Goal: Book appointment/travel/reservation

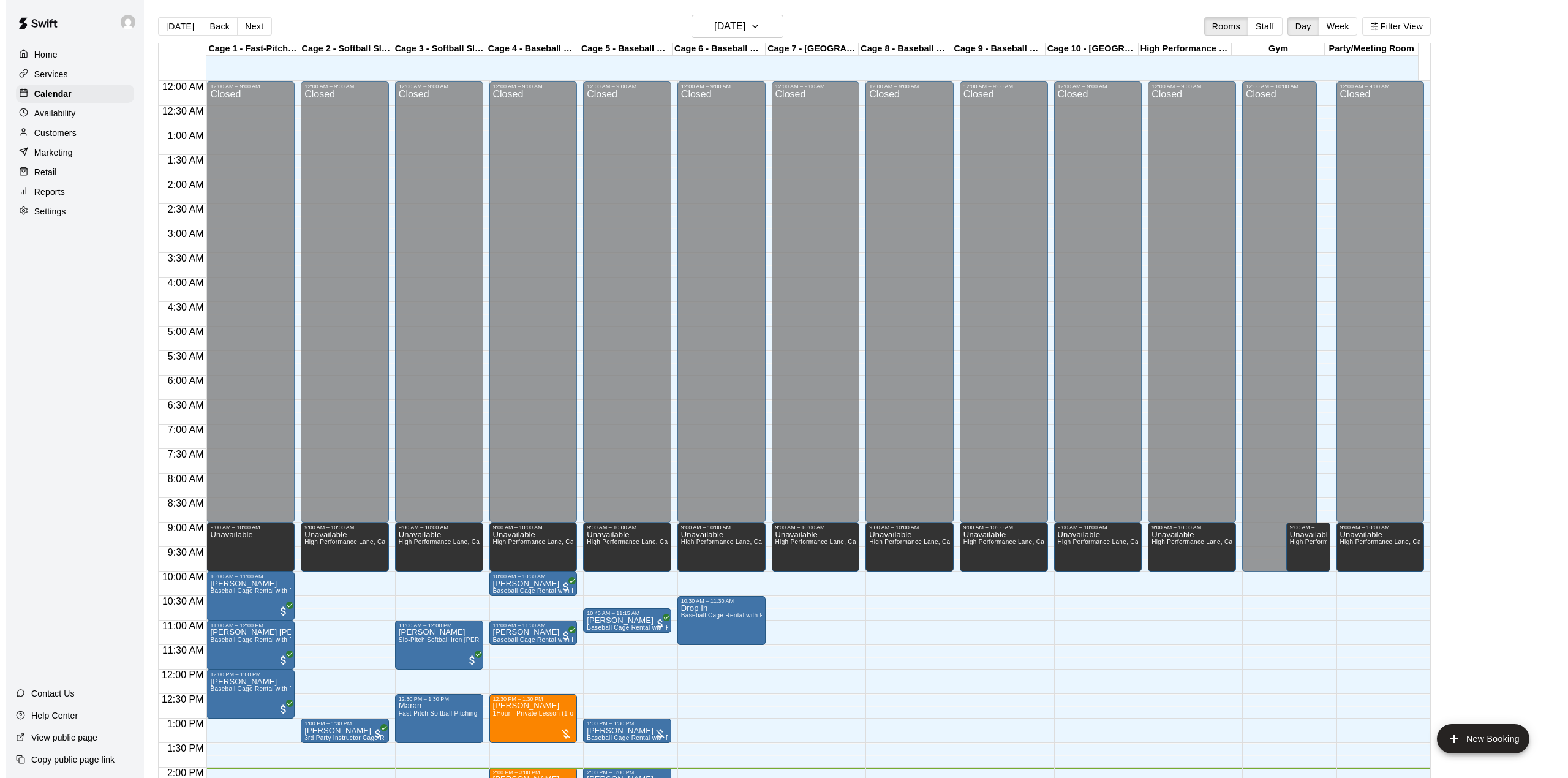
scroll to position [429, 0]
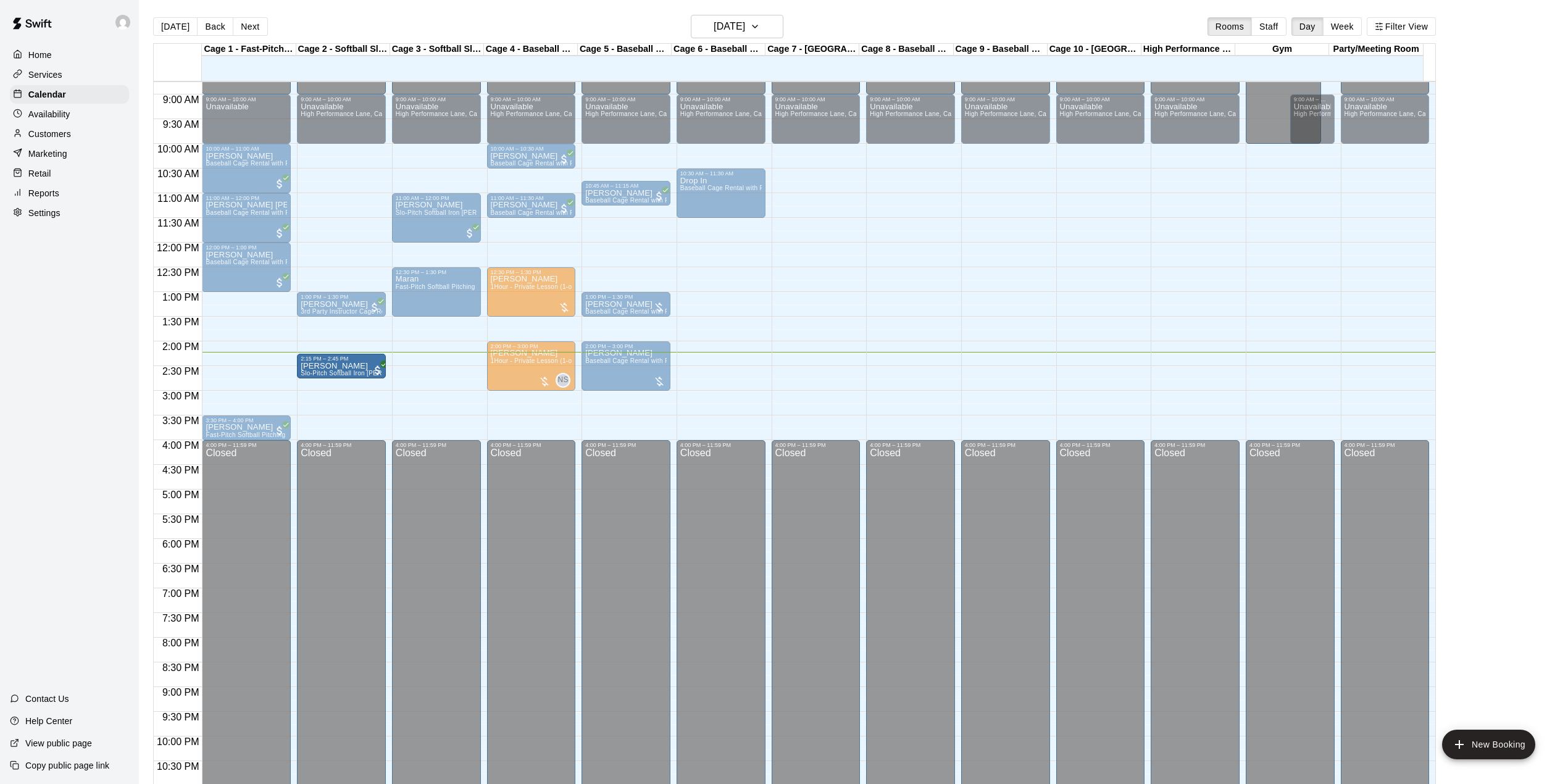
drag, startPoint x: 334, startPoint y: 382, endPoint x: 334, endPoint y: 369, distance: 13.0
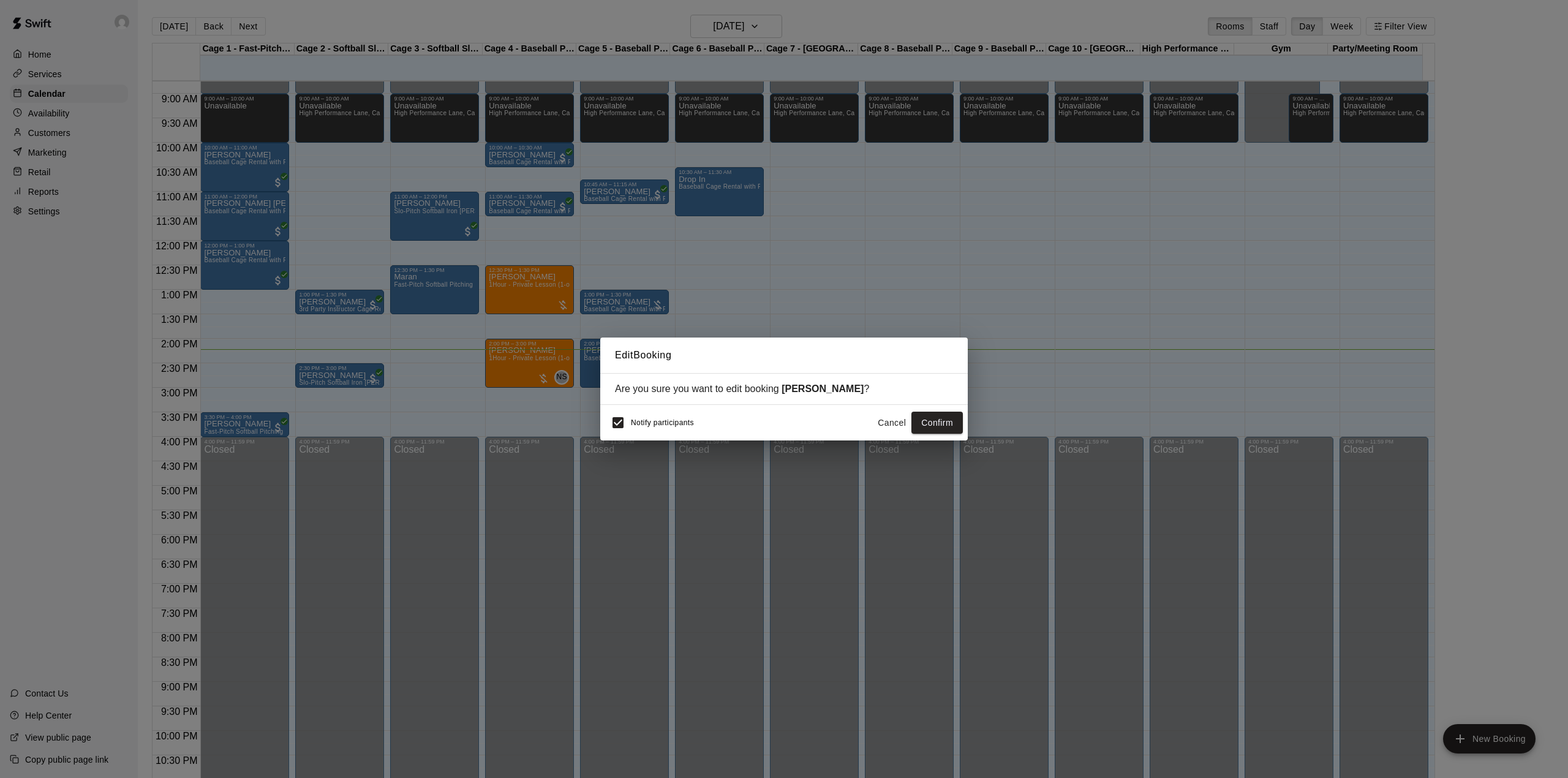
drag, startPoint x: 916, startPoint y: 418, endPoint x: 806, endPoint y: 420, distance: 110.0
click at [915, 418] on button "Confirm" at bounding box center [937, 422] width 51 height 23
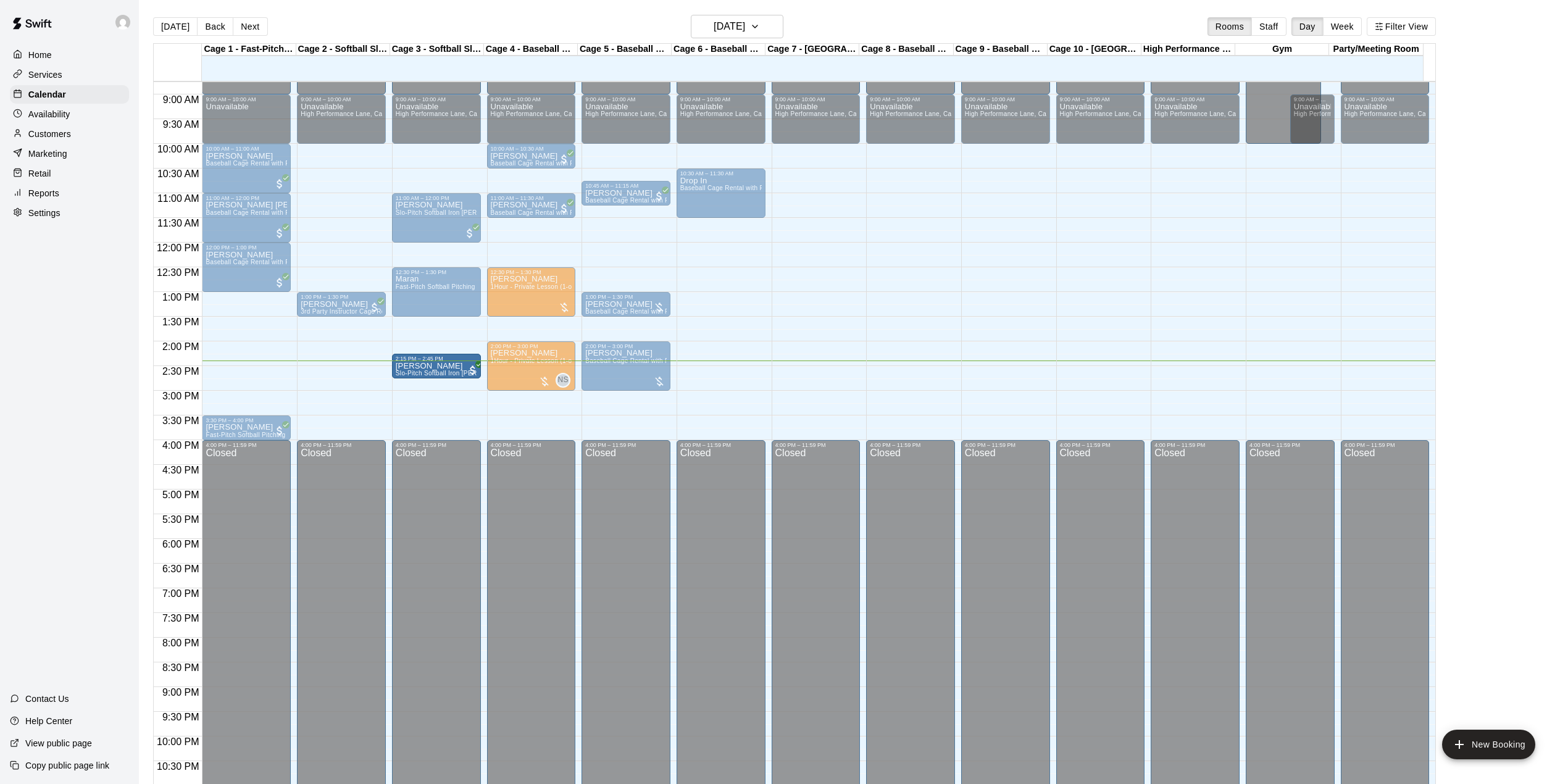
drag, startPoint x: 358, startPoint y: 363, endPoint x: 421, endPoint y: 371, distance: 63.5
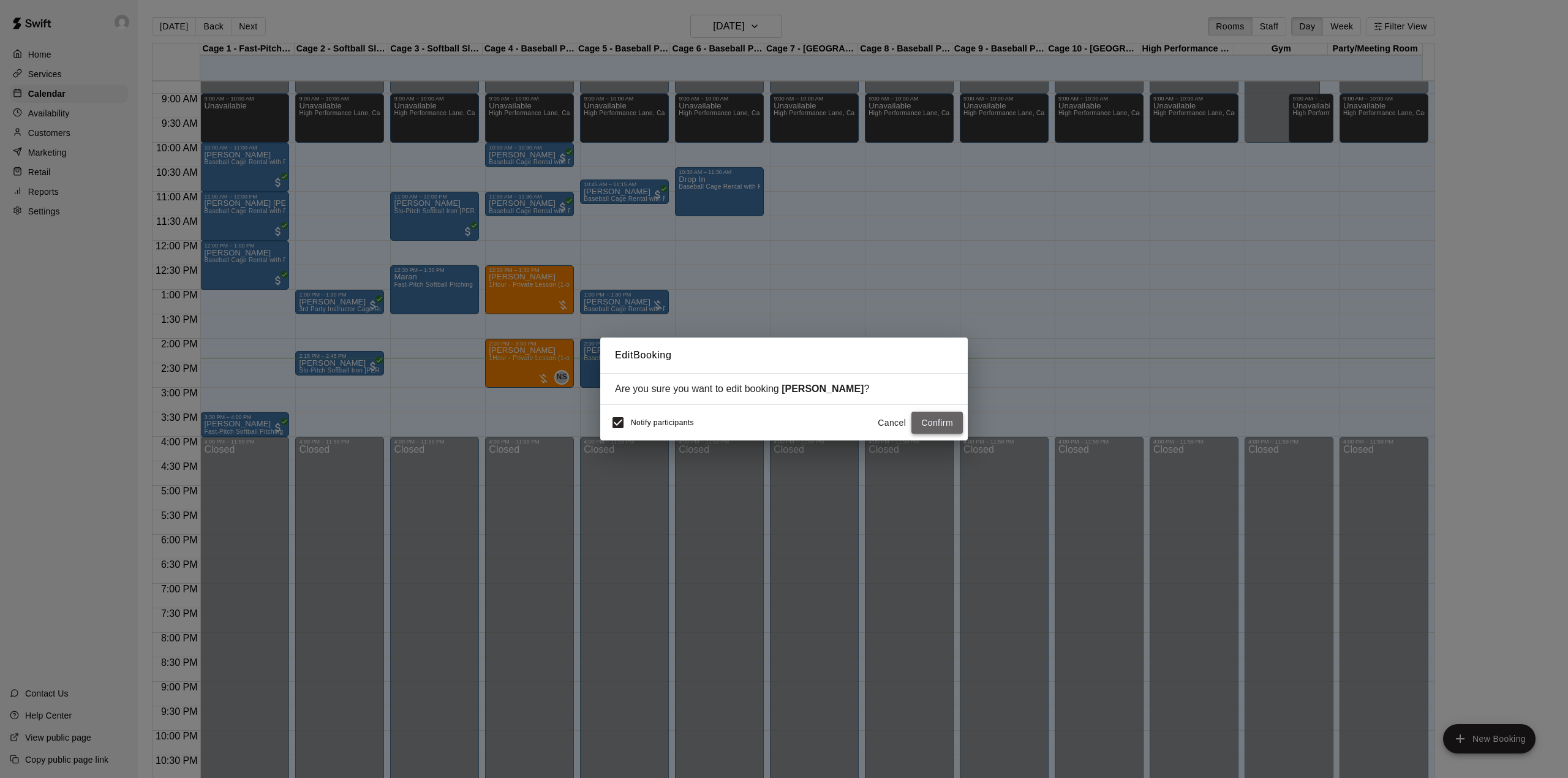
click at [927, 430] on button "Confirm" at bounding box center [937, 422] width 51 height 23
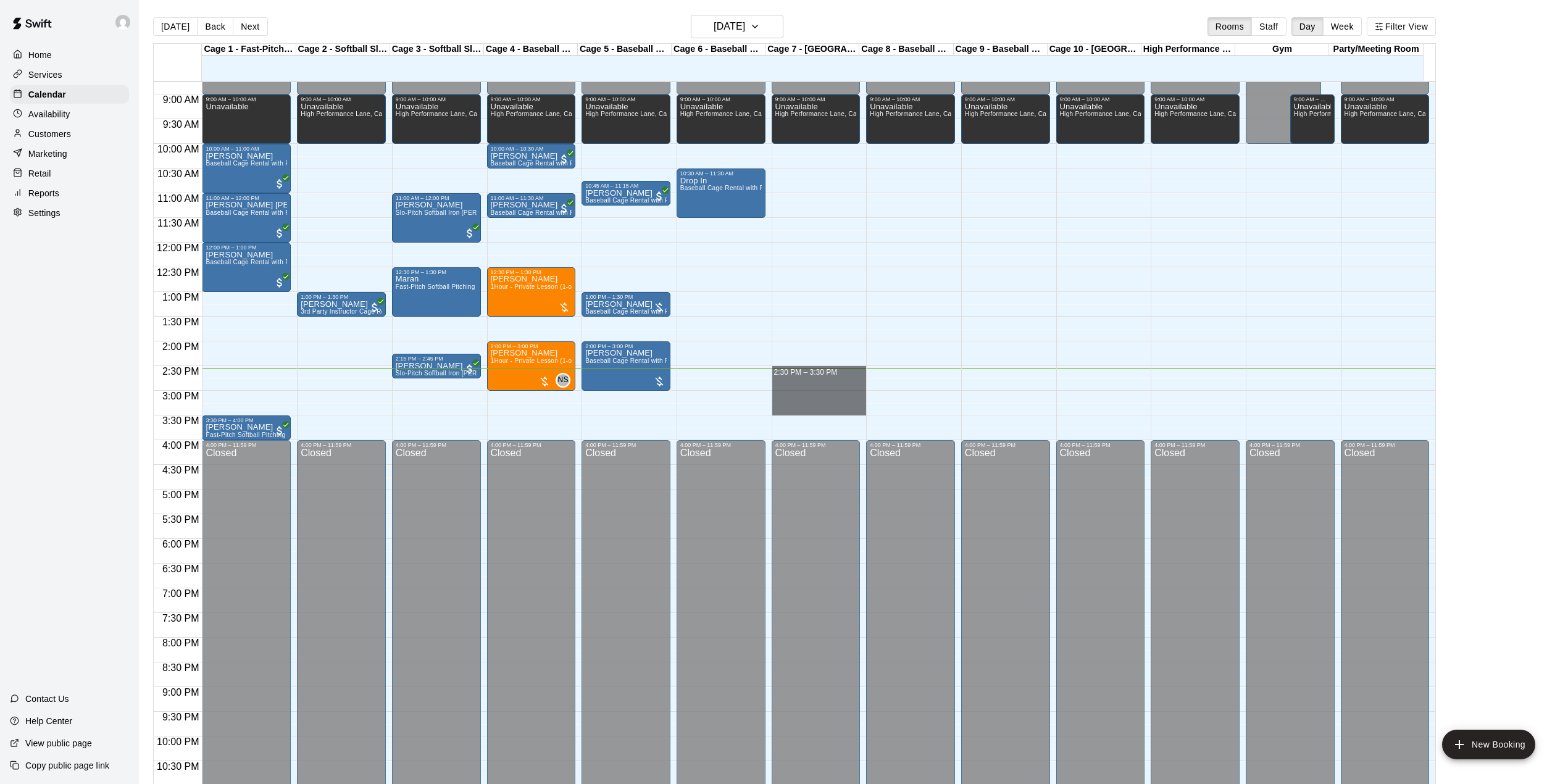
drag, startPoint x: 808, startPoint y: 371, endPoint x: 796, endPoint y: 413, distance: 43.7
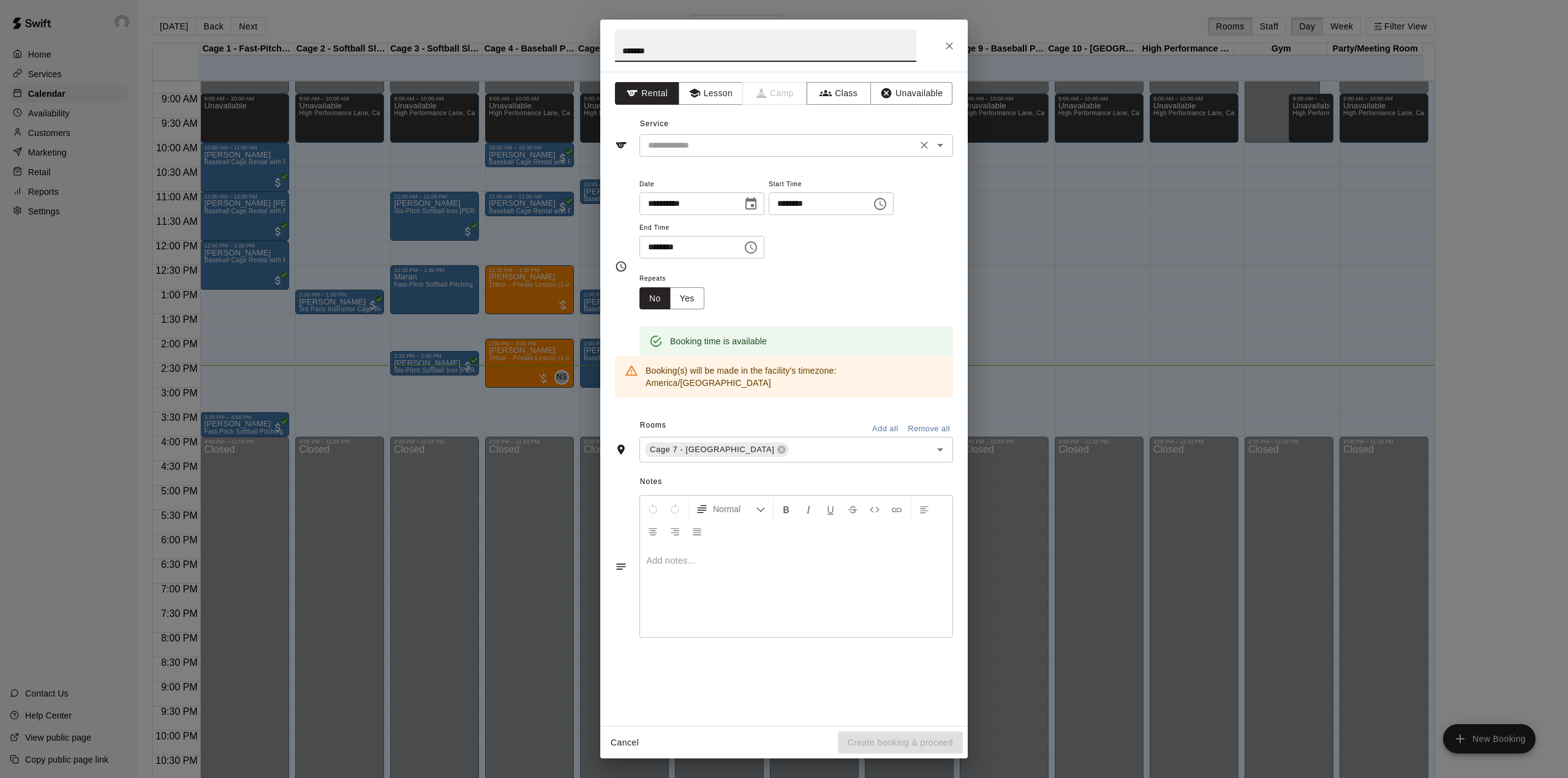
type input "*******"
click at [873, 138] on input "text" at bounding box center [778, 146] width 270 height 15
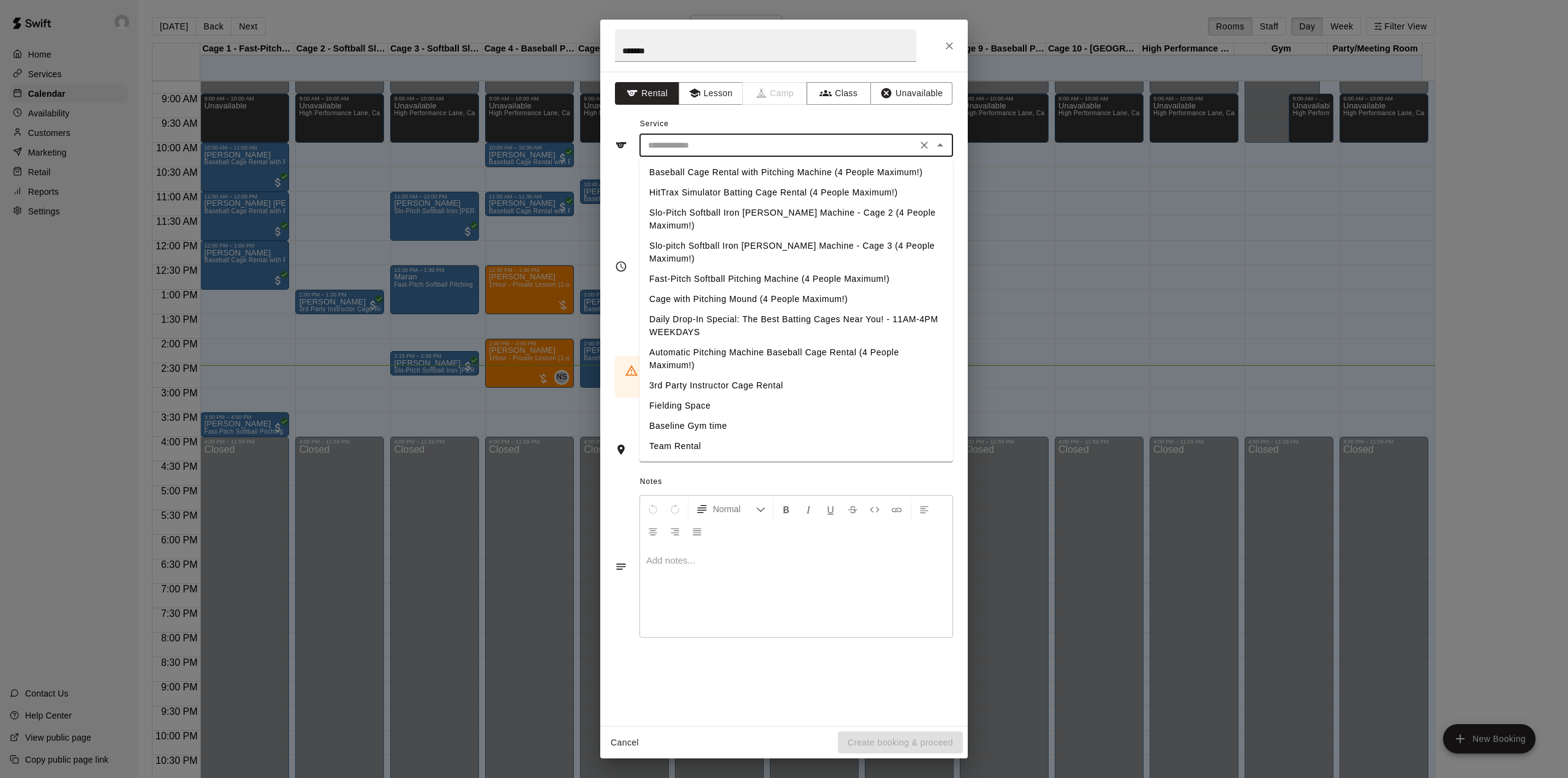
click at [797, 174] on li "Baseball Cage Rental with Pitching Machine (4 People Maximum!)" at bounding box center [796, 172] width 314 height 20
type input "**********"
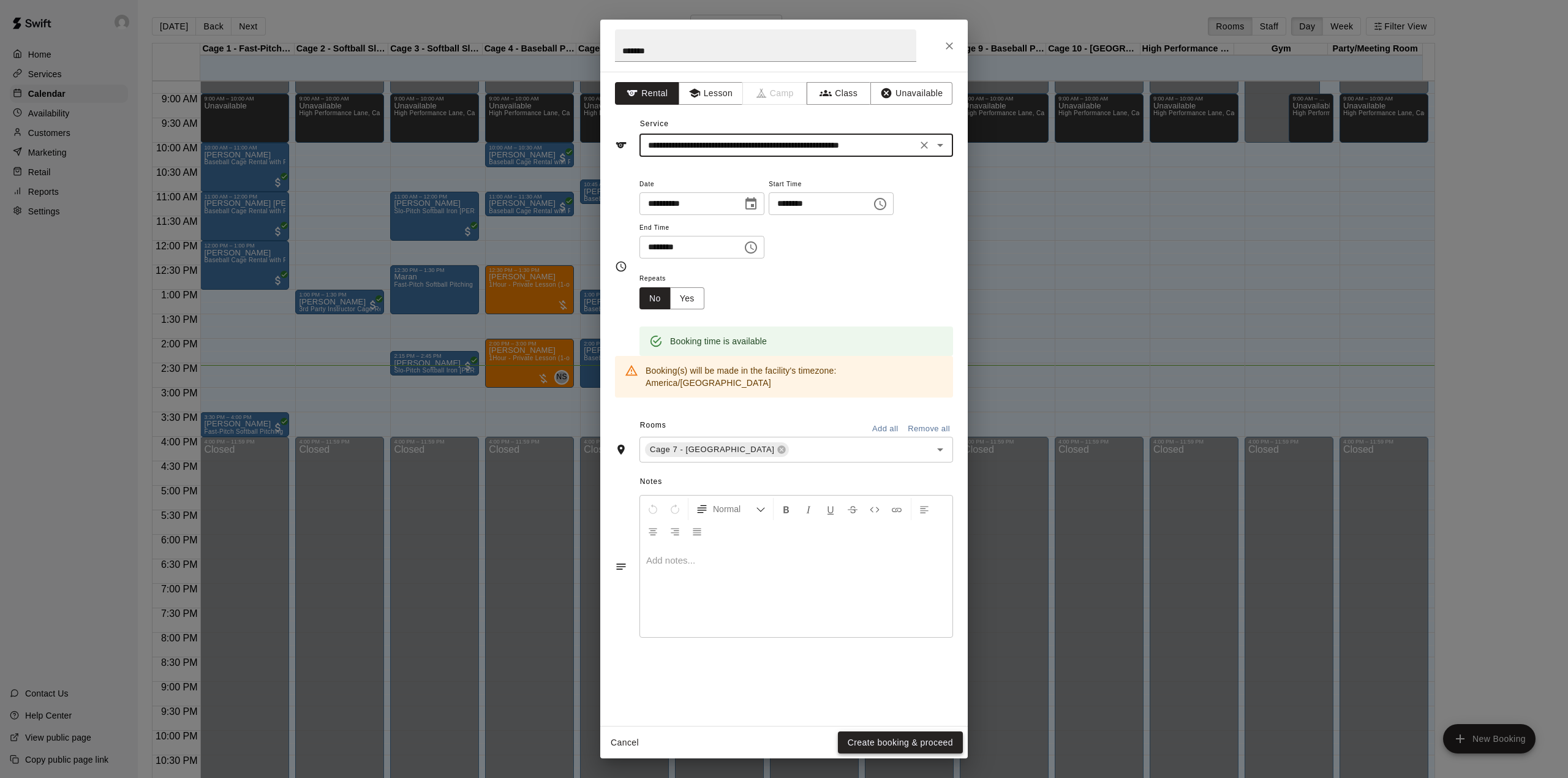
click at [909, 741] on button "Create booking & proceed" at bounding box center [900, 742] width 125 height 23
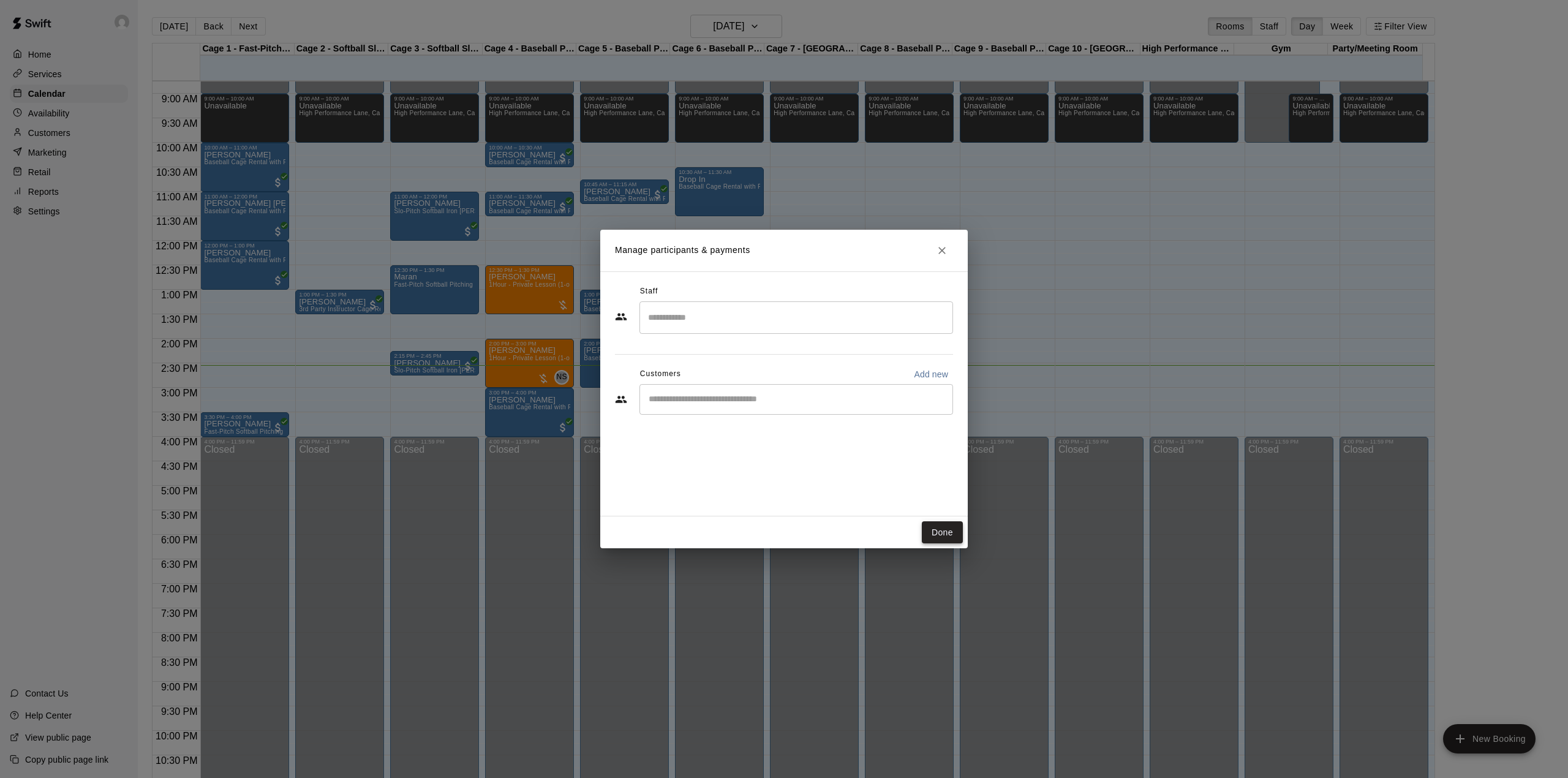
click at [947, 531] on button "Done" at bounding box center [942, 532] width 41 height 23
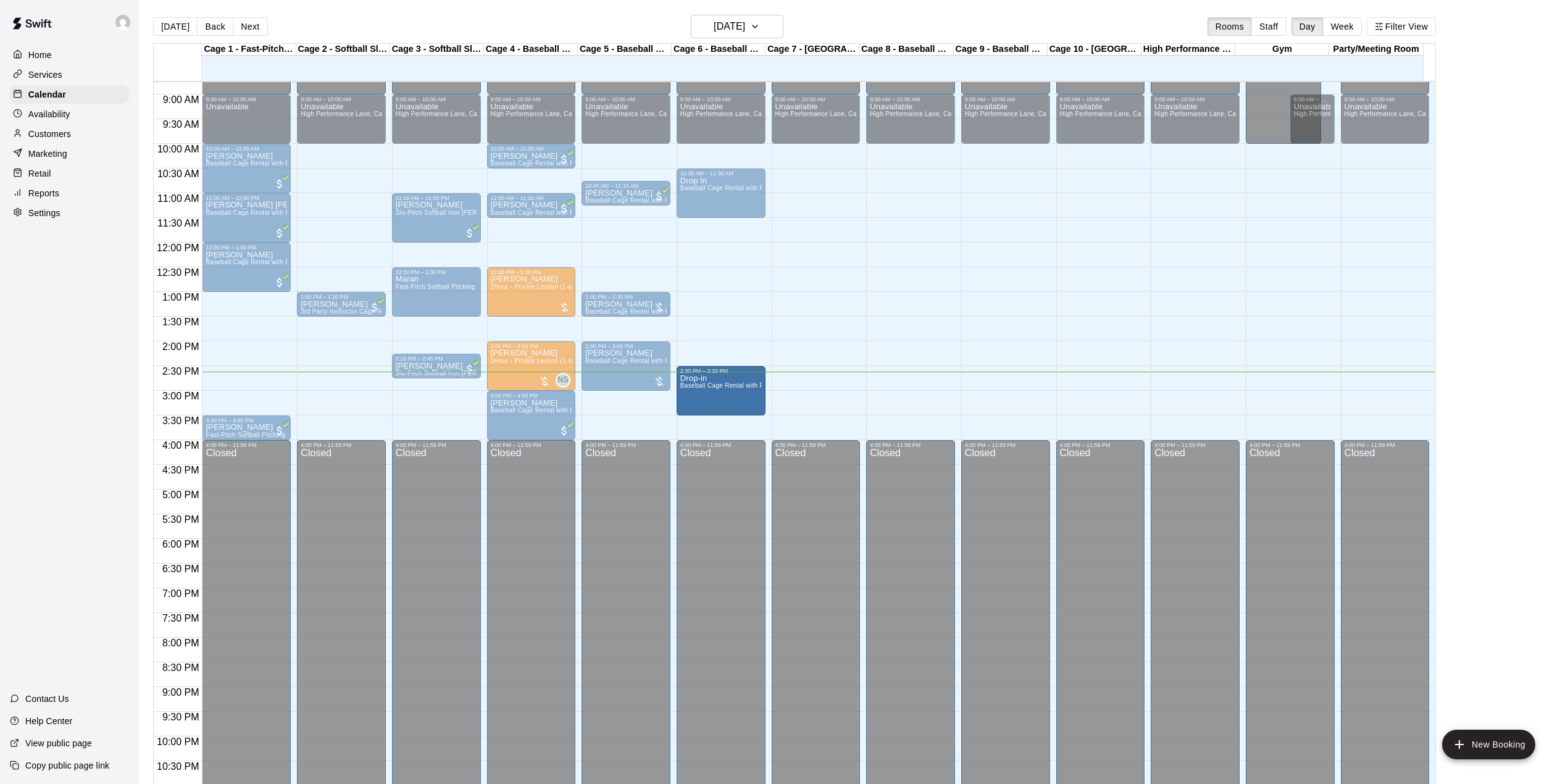
drag, startPoint x: 791, startPoint y: 400, endPoint x: 752, endPoint y: 408, distance: 39.8
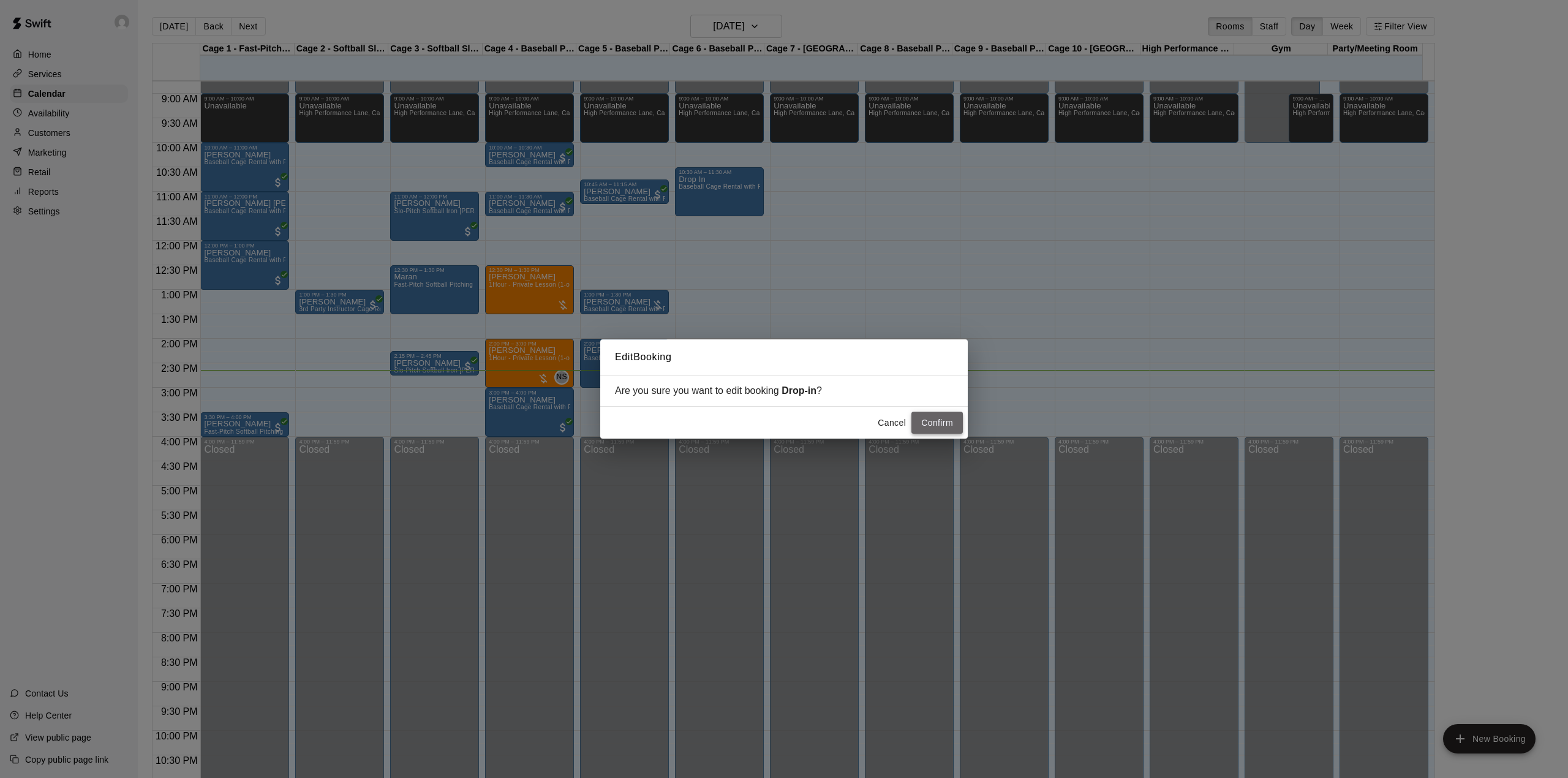
click at [951, 427] on button "Confirm" at bounding box center [937, 422] width 51 height 23
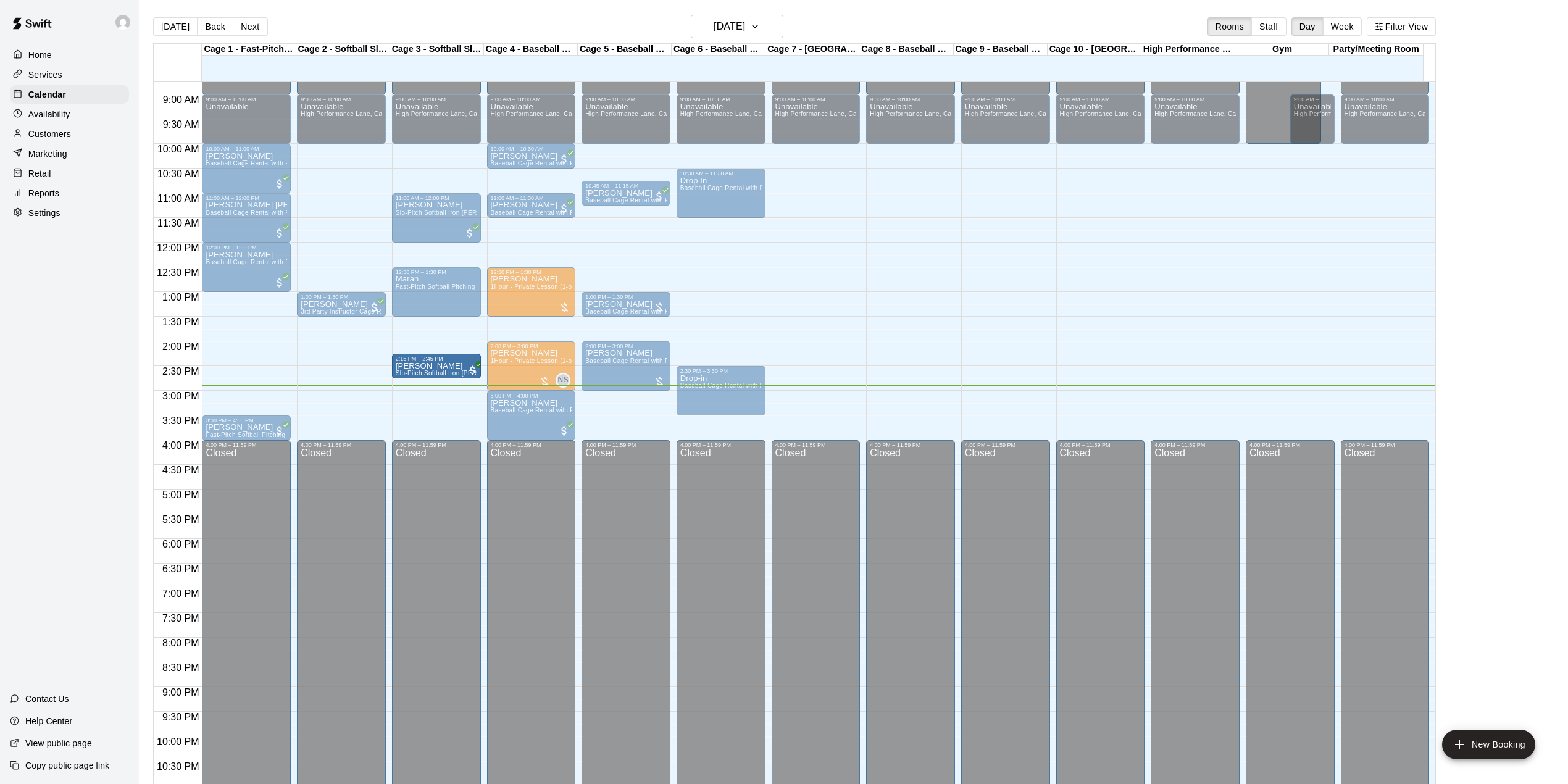
drag, startPoint x: 434, startPoint y: 379, endPoint x: 426, endPoint y: 390, distance: 13.6
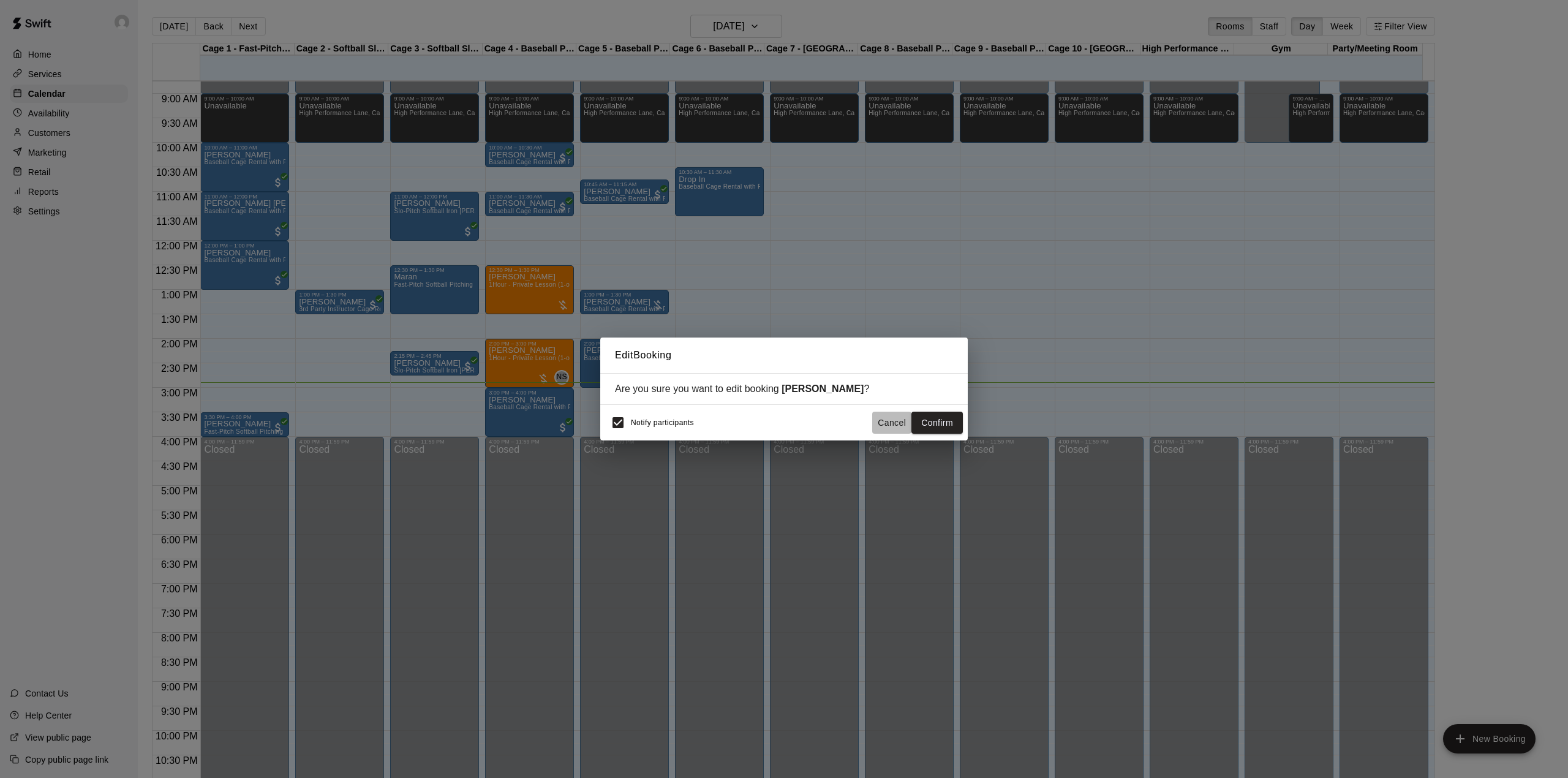
click at [880, 427] on button "Cancel" at bounding box center [891, 422] width 39 height 23
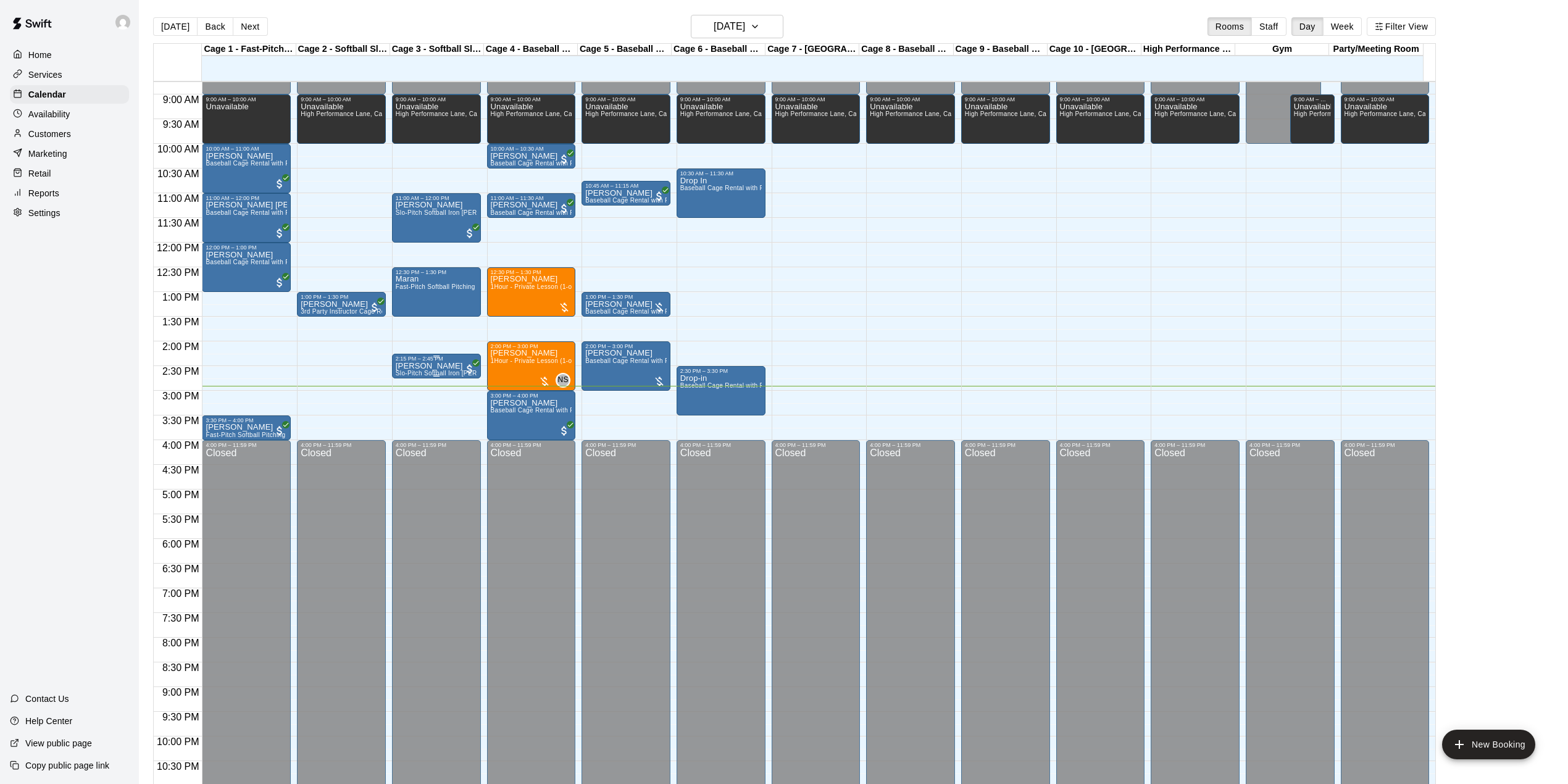
click at [425, 366] on p "[PERSON_NAME]" at bounding box center [436, 366] width 82 height 0
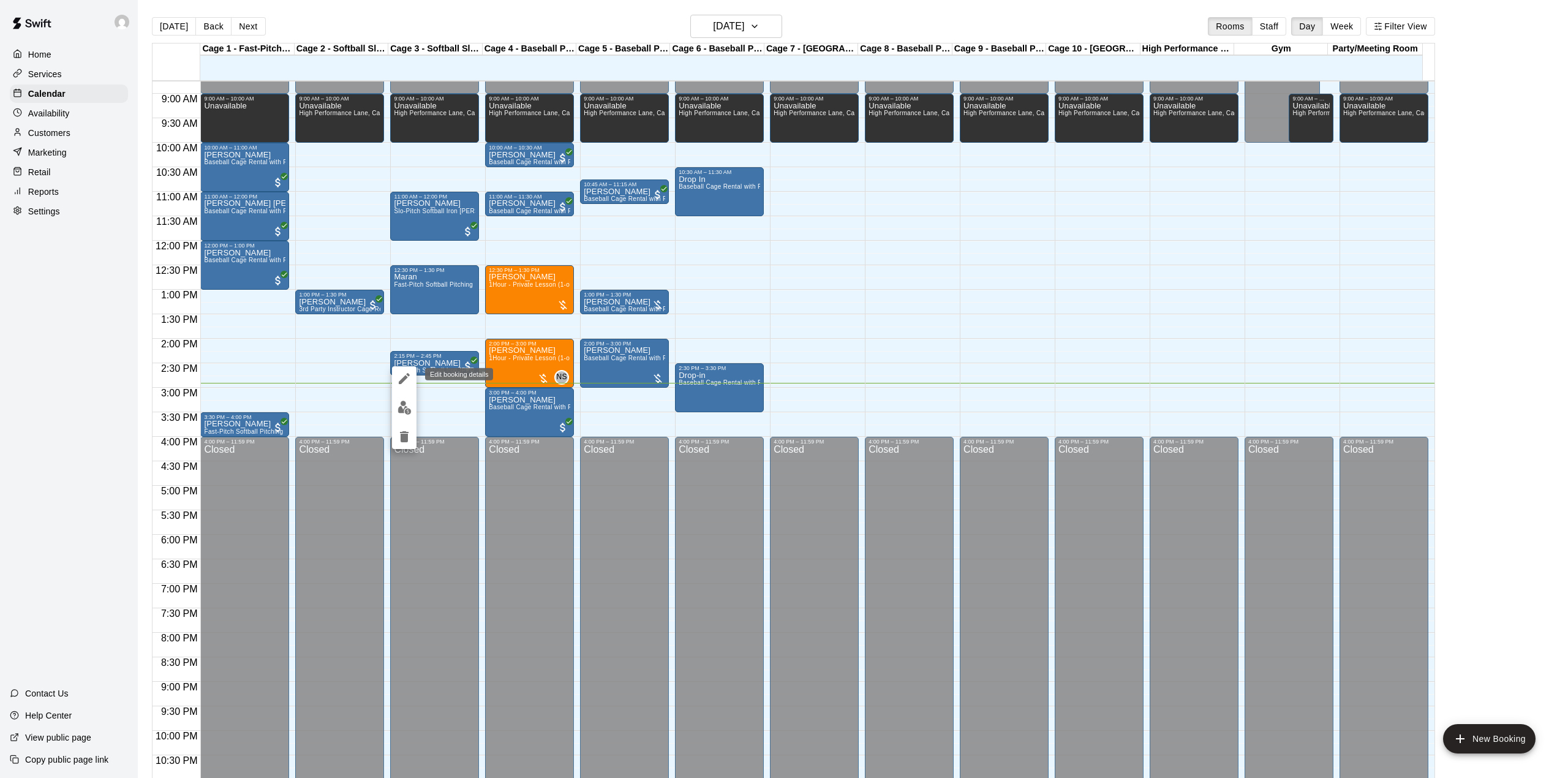
click at [410, 373] on icon "edit" at bounding box center [404, 378] width 15 height 15
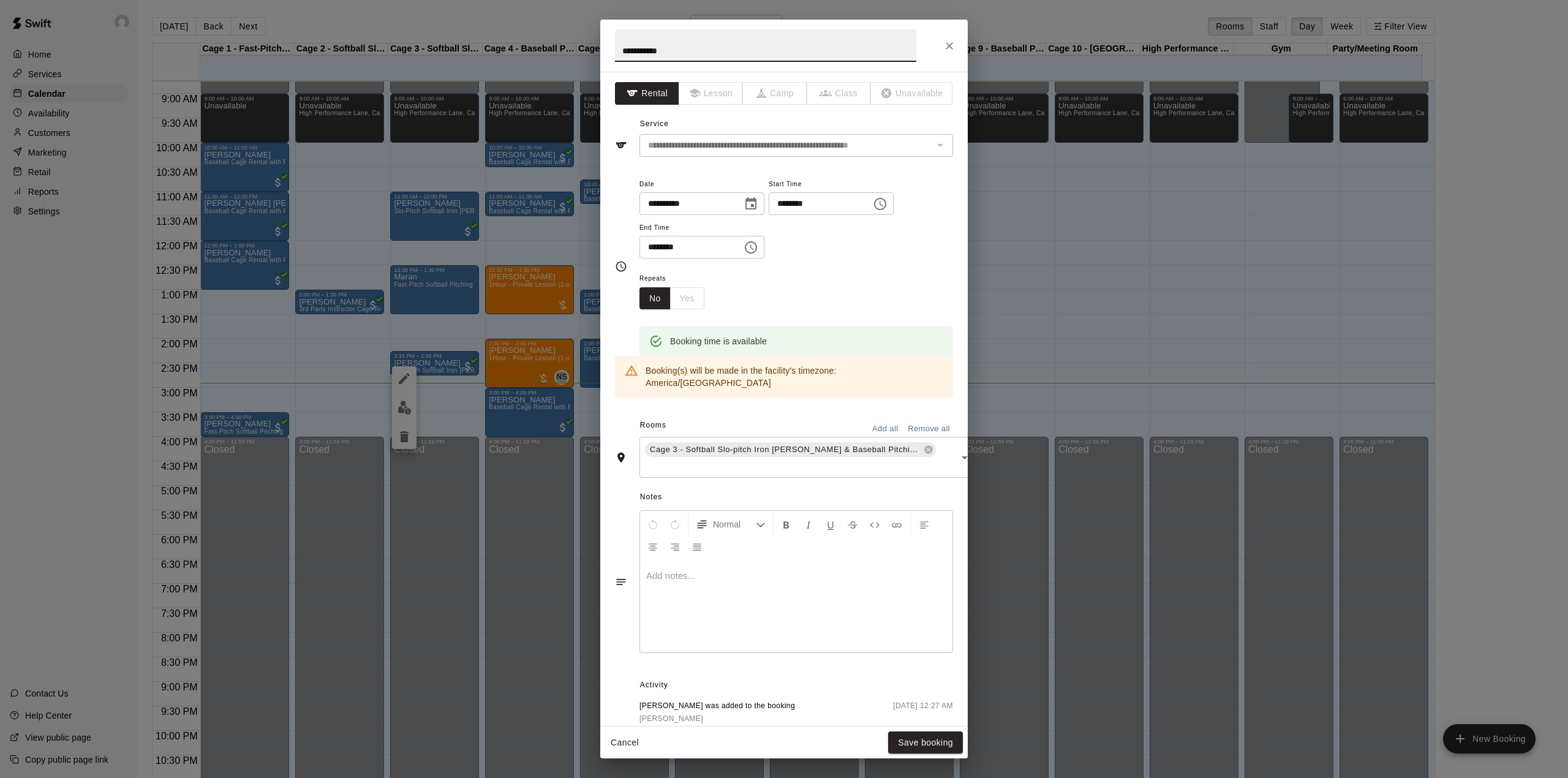
click at [758, 246] on icon "Choose time, selected time is 2:45 PM" at bounding box center [750, 247] width 15 height 15
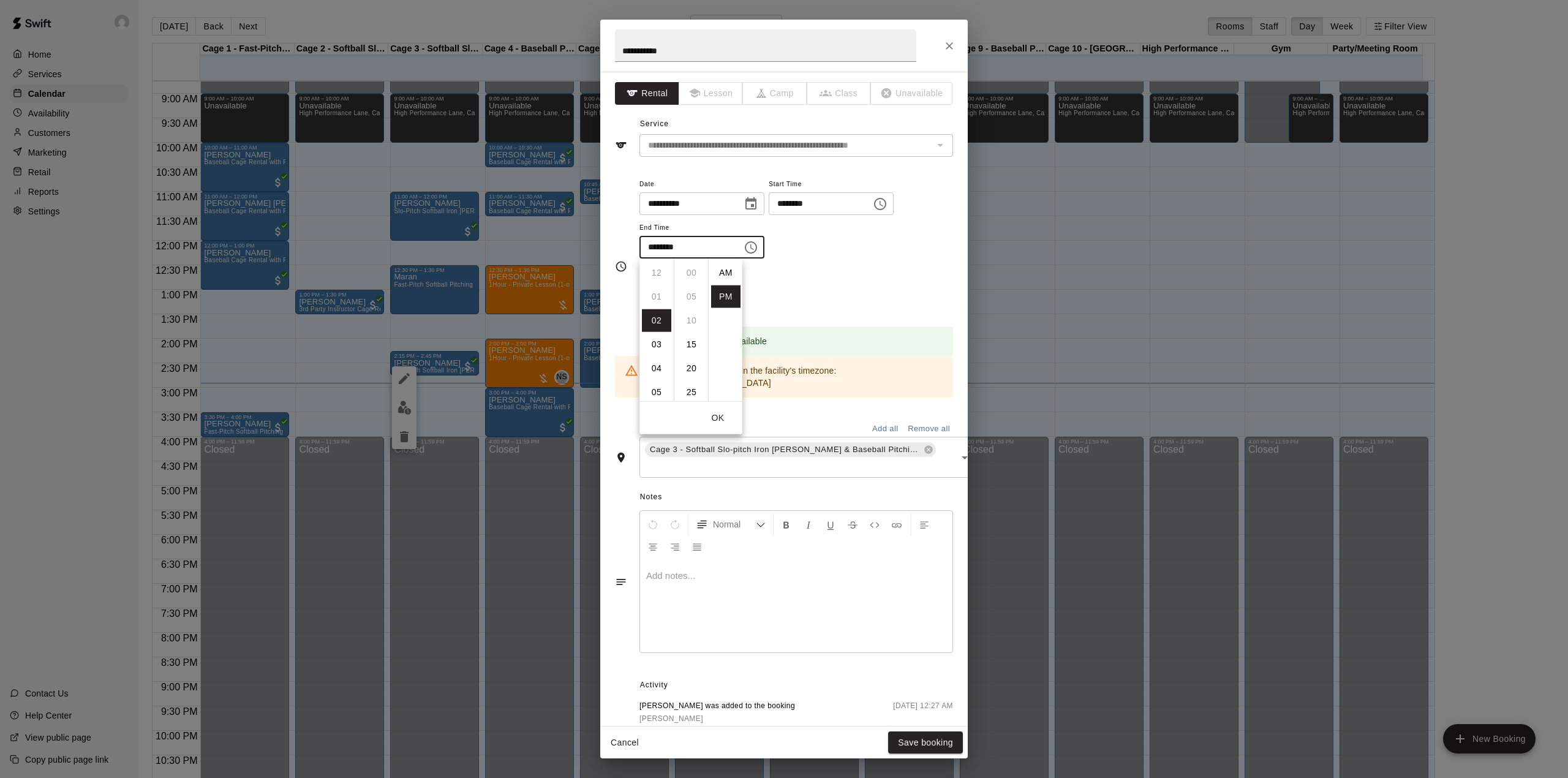
scroll to position [22, 0]
click at [652, 294] on li "03" at bounding box center [656, 297] width 29 height 23
click at [682, 318] on li "15" at bounding box center [691, 317] width 29 height 23
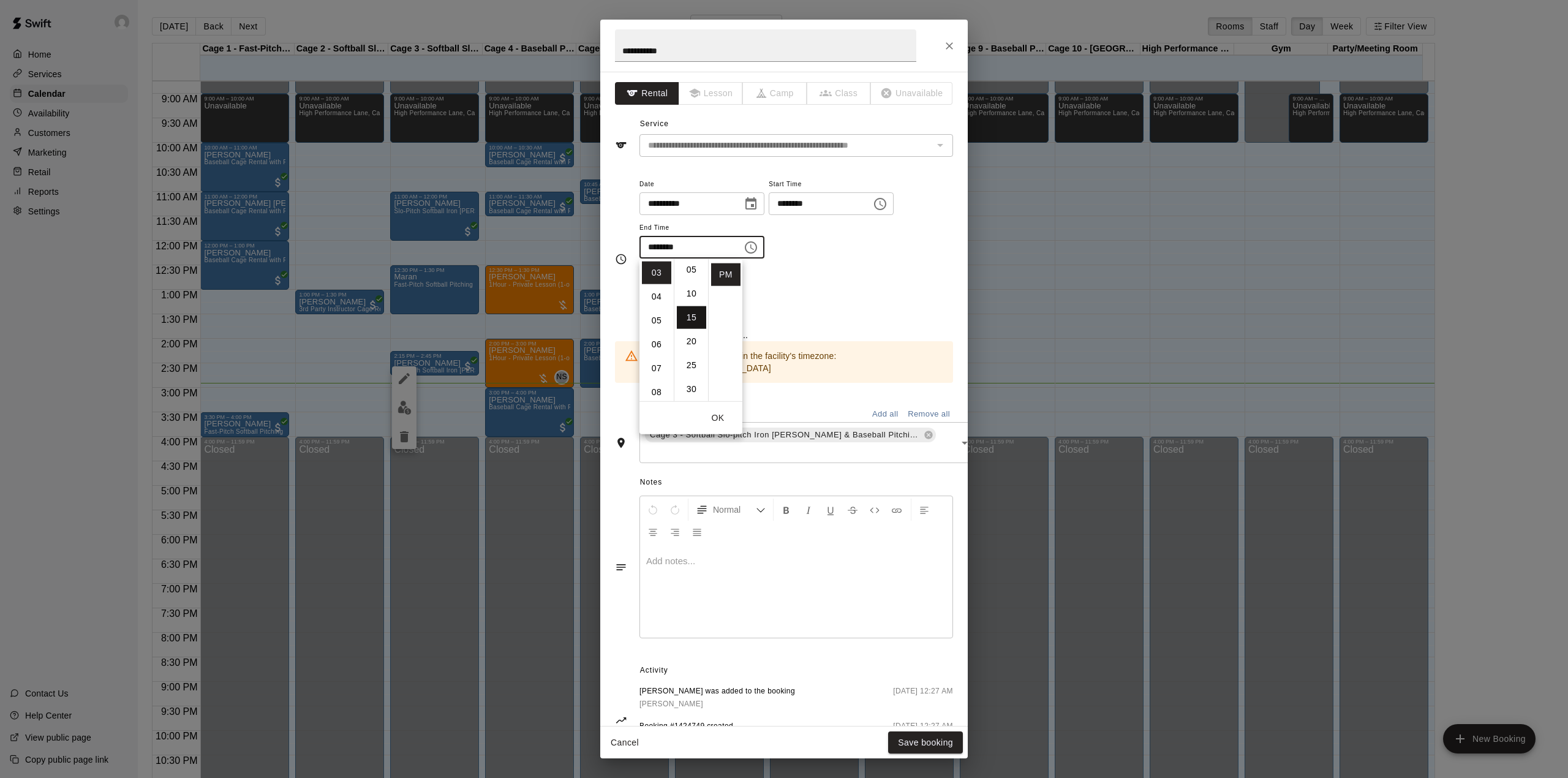
type input "********"
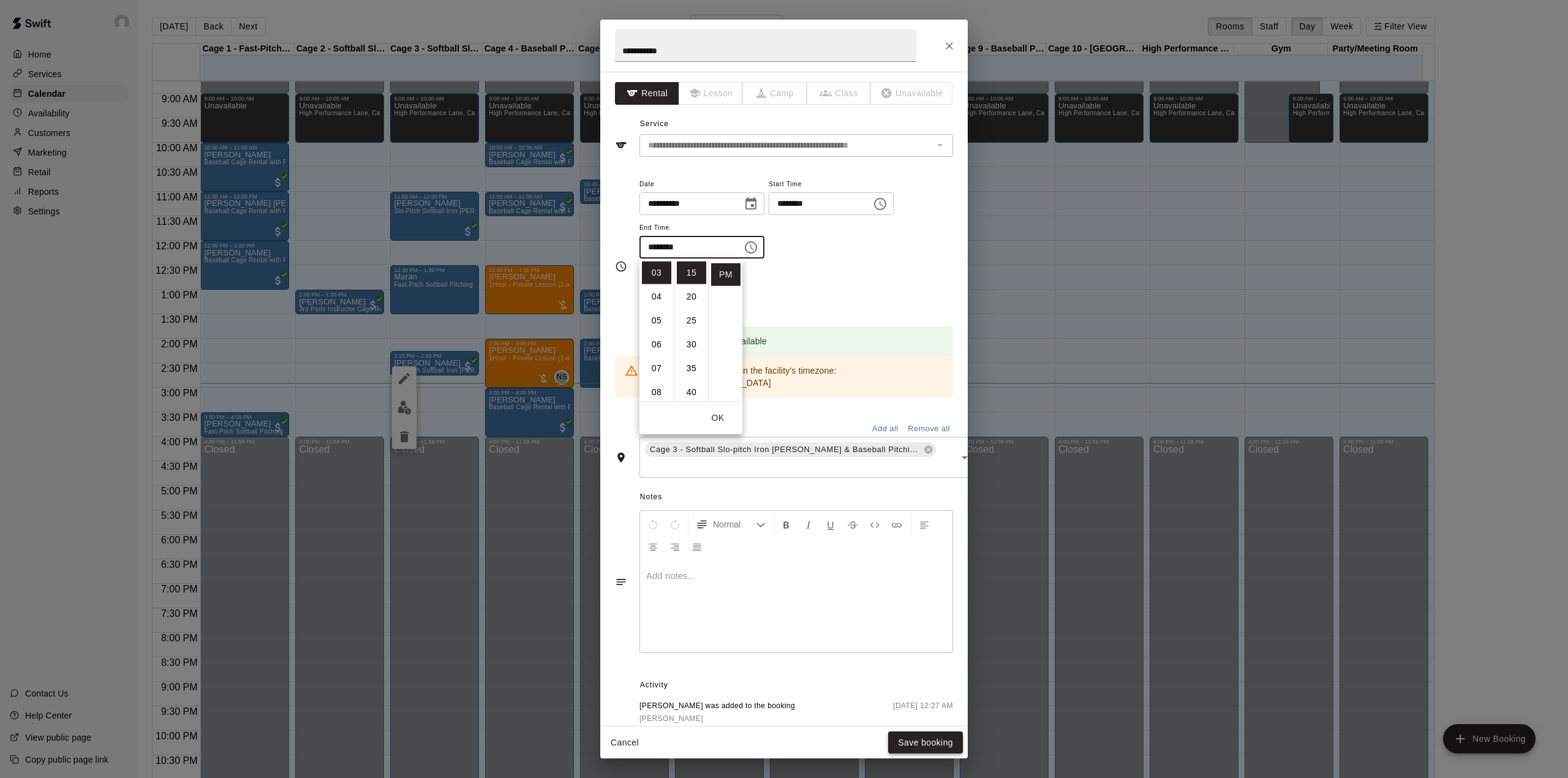
click at [921, 735] on button "Save booking" at bounding box center [926, 742] width 75 height 23
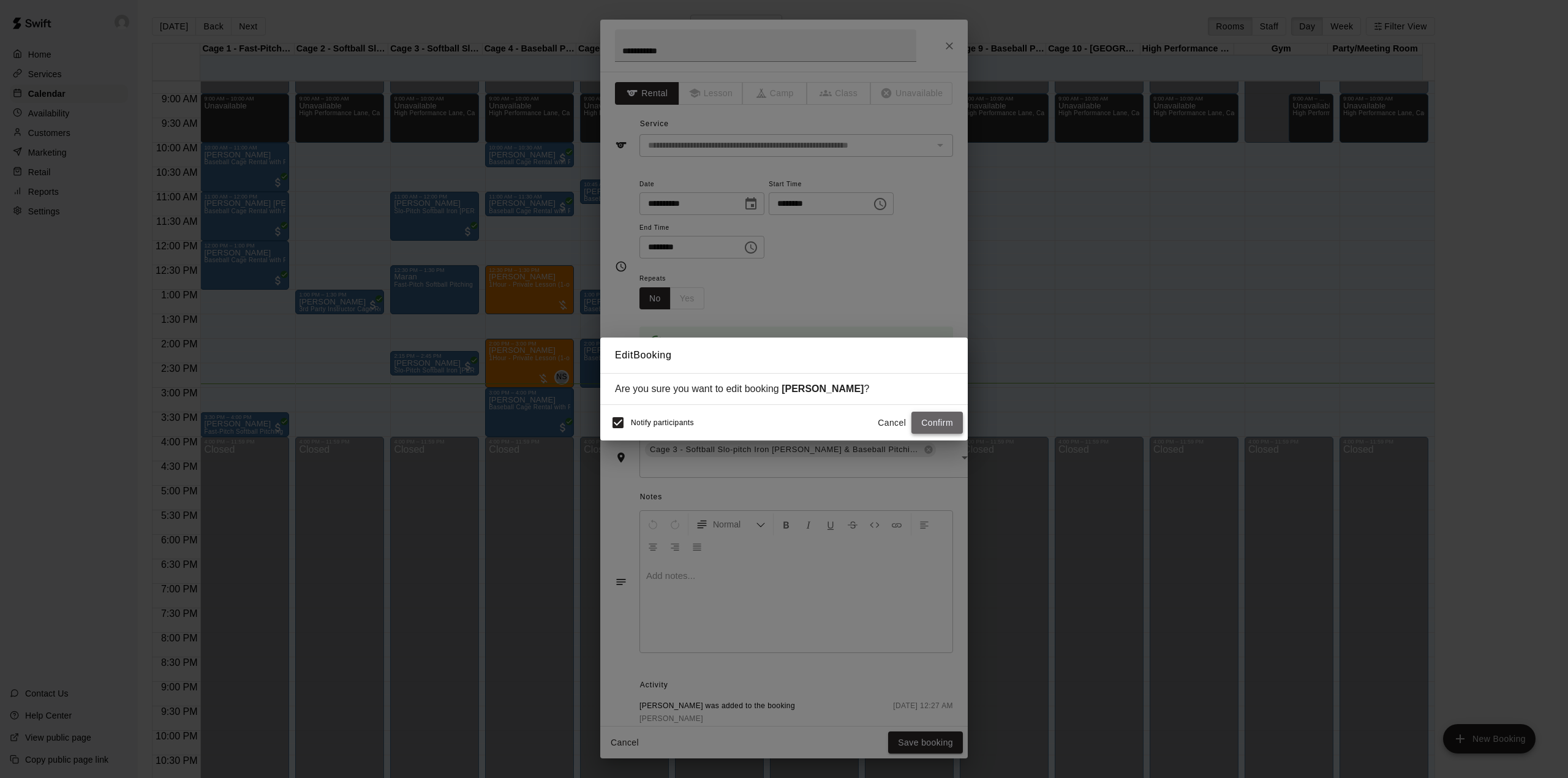
click at [947, 420] on button "Confirm" at bounding box center [937, 422] width 51 height 23
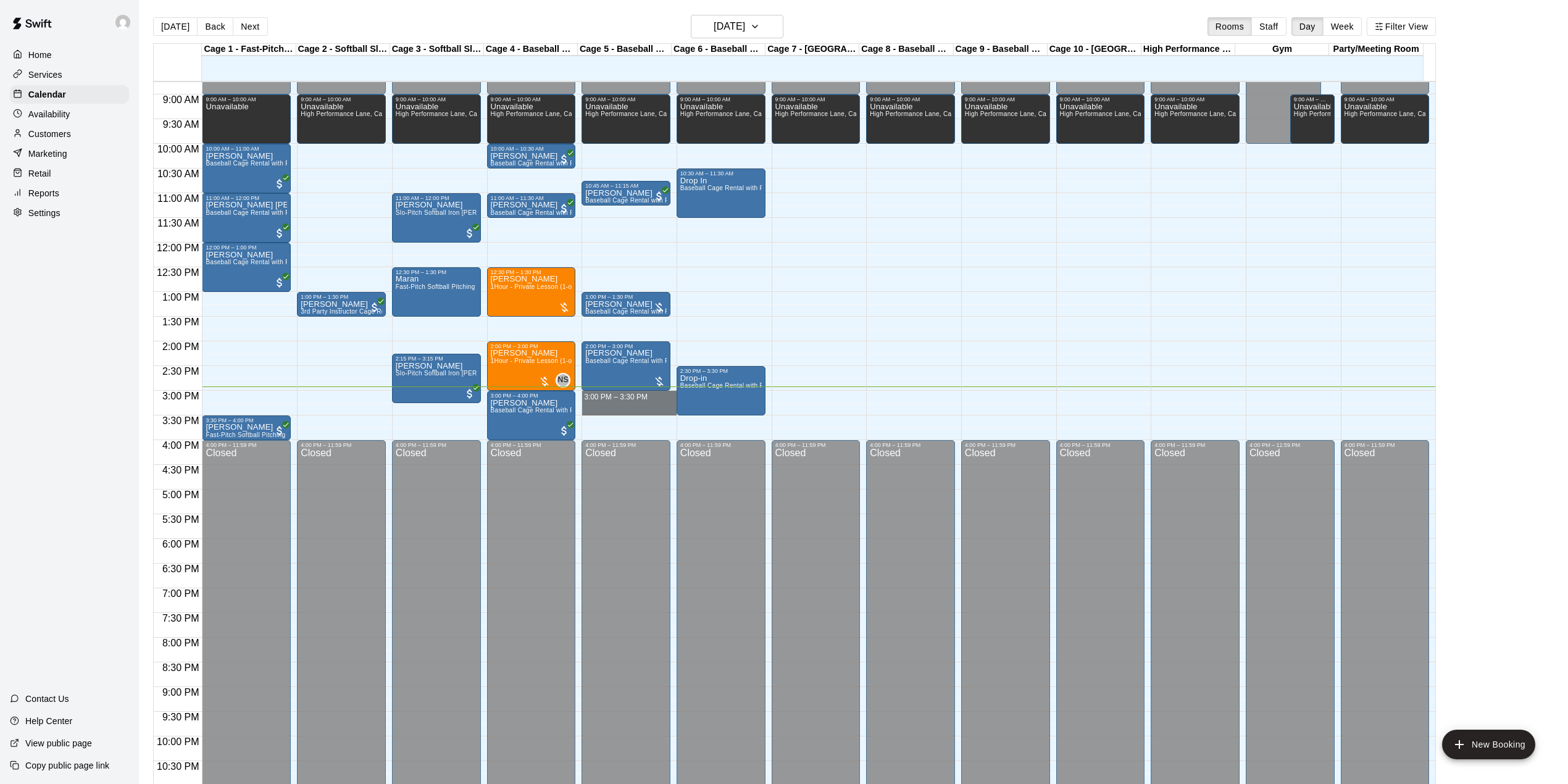
drag, startPoint x: 586, startPoint y: 393, endPoint x: 603, endPoint y: 411, distance: 24.8
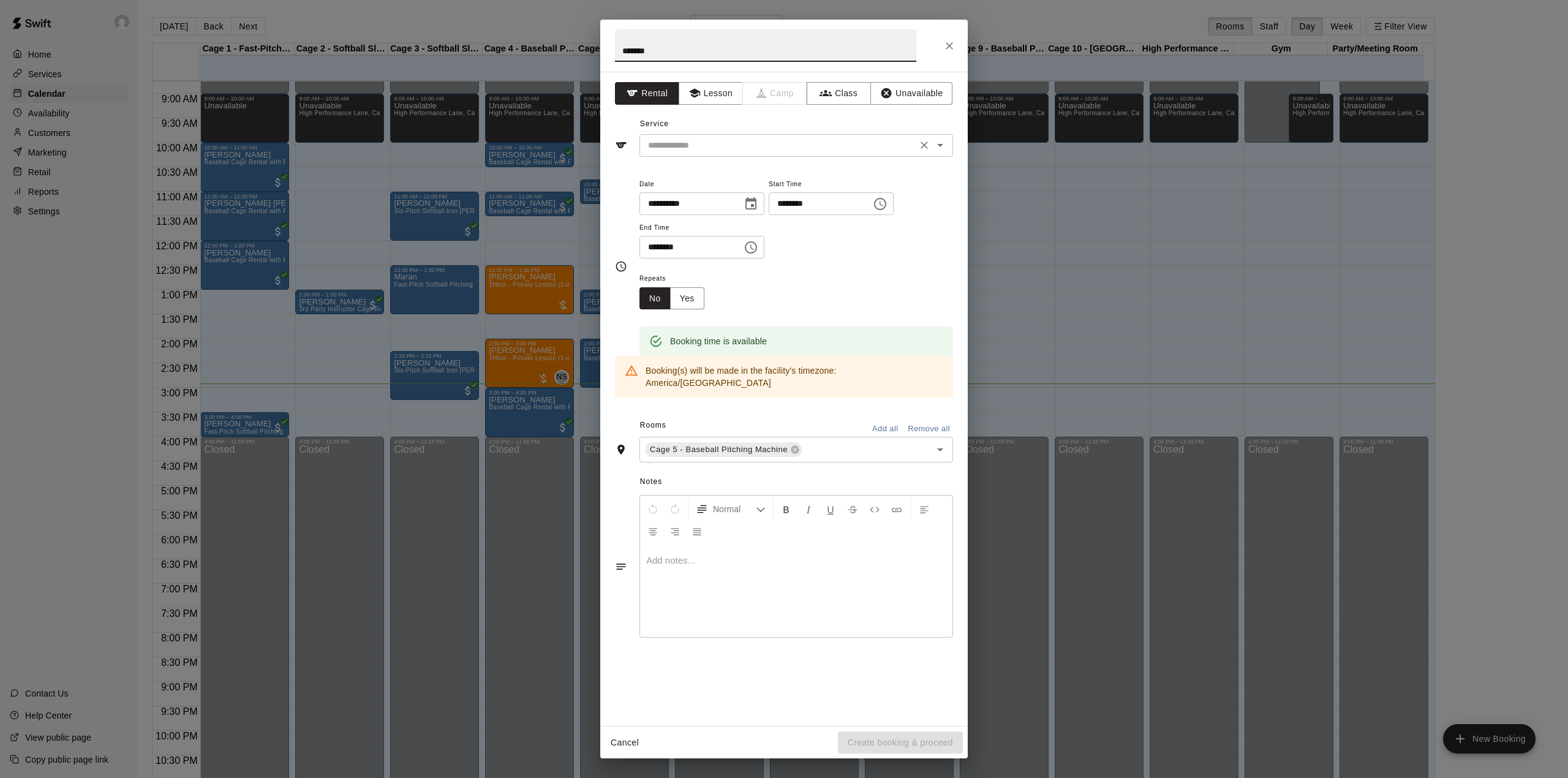
type input "*******"
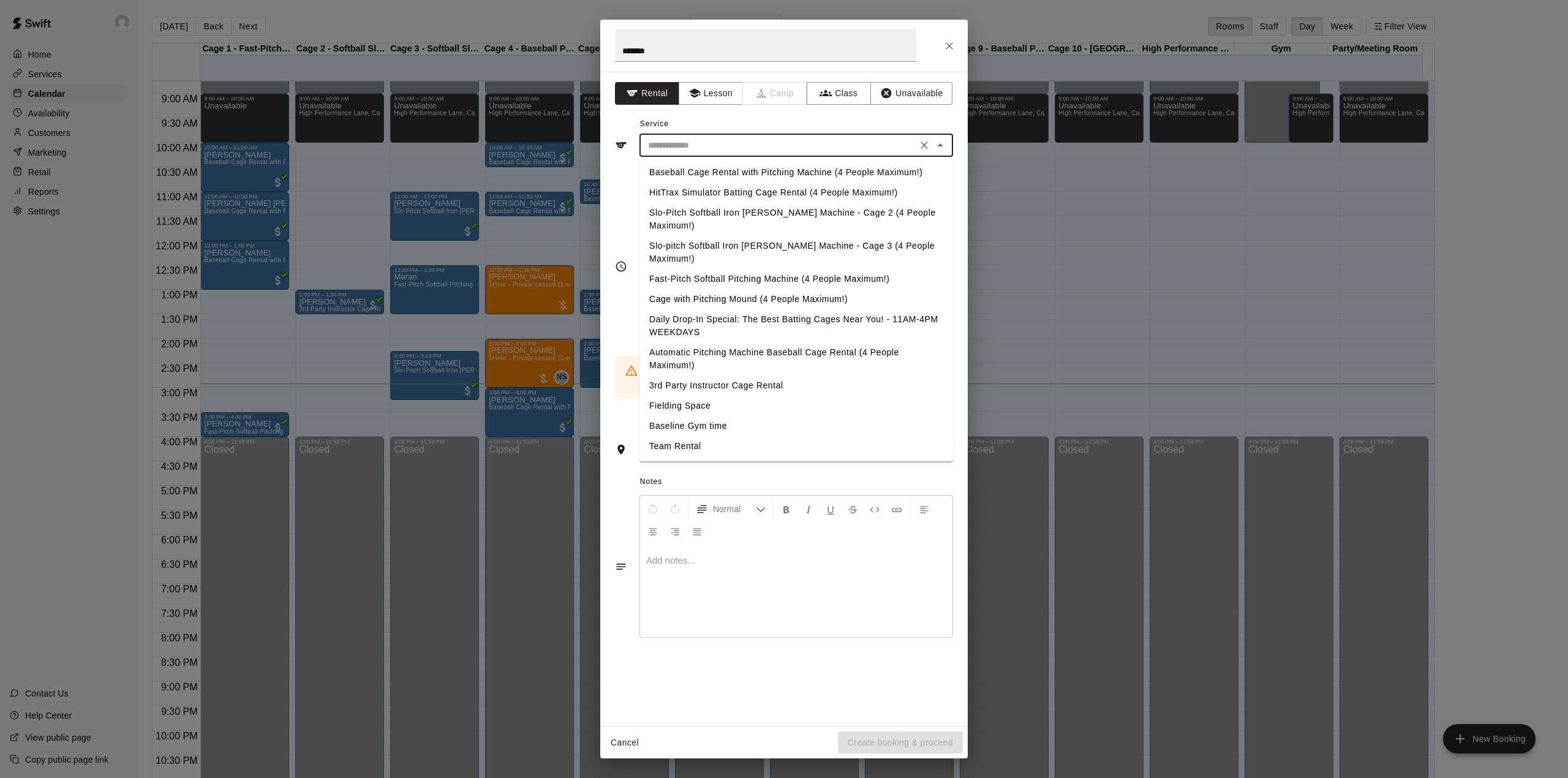
click at [717, 142] on input "text" at bounding box center [778, 146] width 270 height 15
click at [765, 166] on li "Baseball Cage Rental with Pitching Machine (4 People Maximum!)" at bounding box center [796, 172] width 314 height 20
type input "**********"
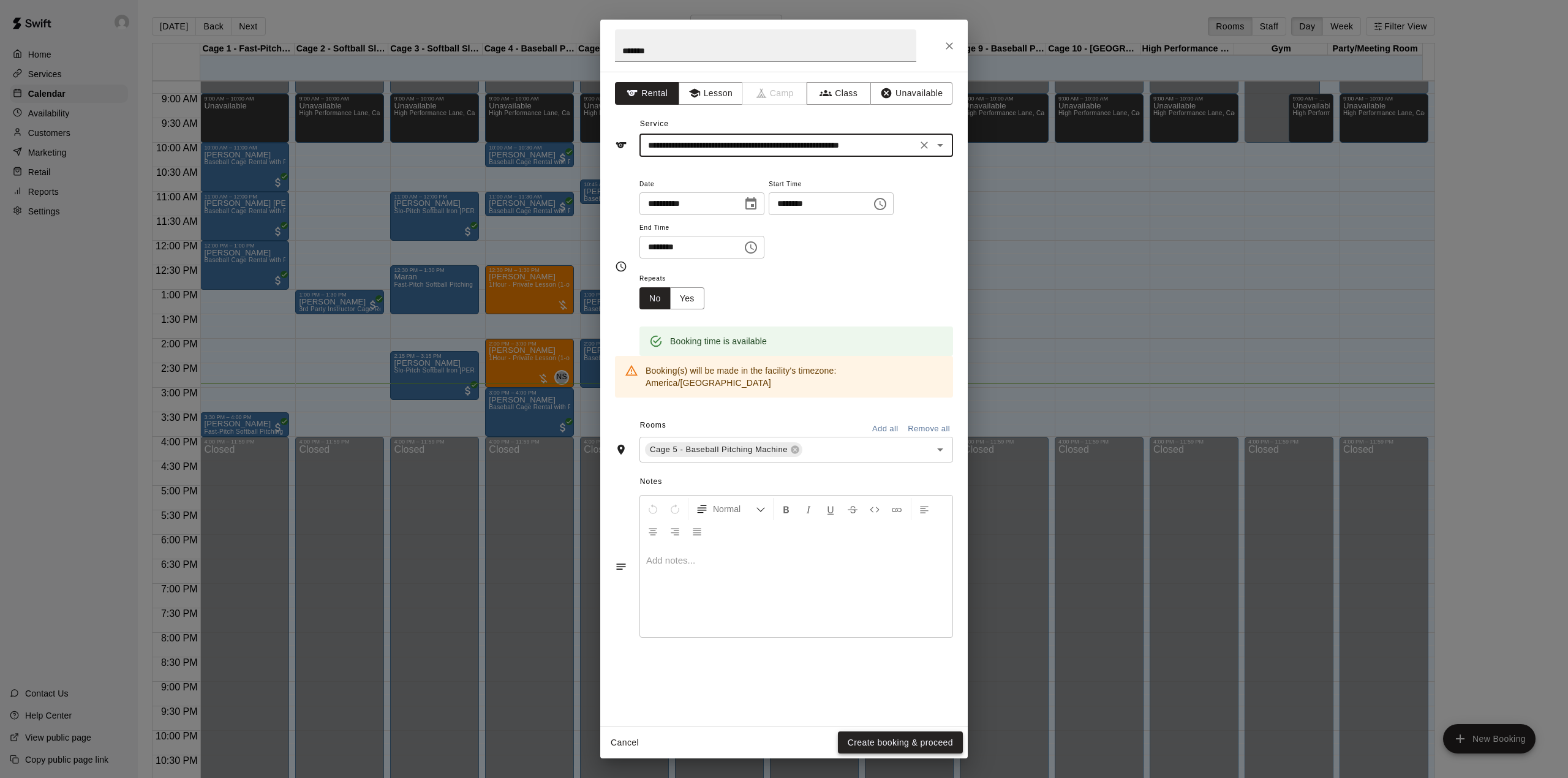
click at [885, 740] on button "Create booking & proceed" at bounding box center [900, 742] width 125 height 23
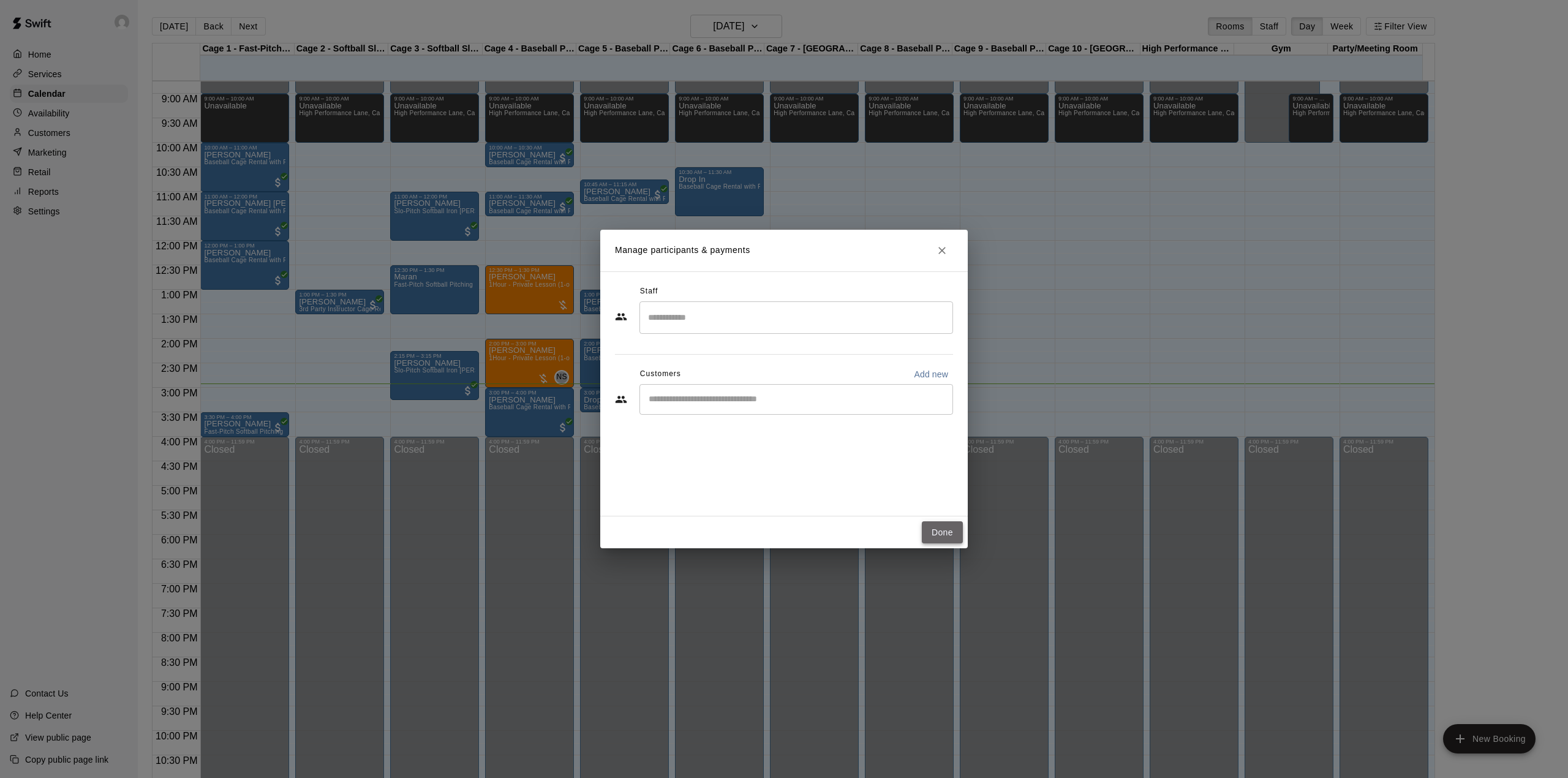
click at [929, 532] on button "Done" at bounding box center [942, 532] width 41 height 23
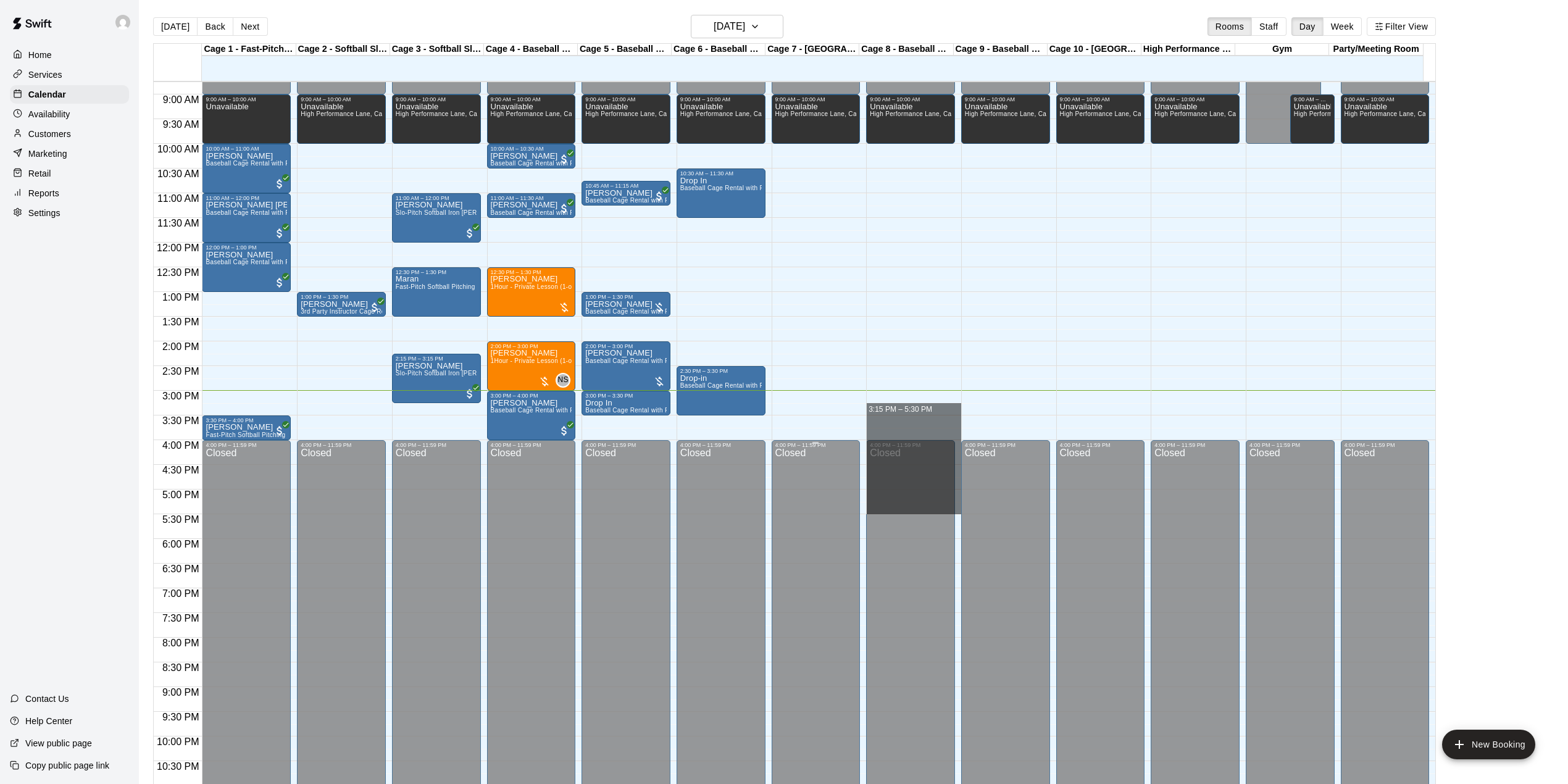
drag, startPoint x: 914, startPoint y: 406, endPoint x: 855, endPoint y: 469, distance: 86.3
click at [845, 539] on div "12:00 AM 12:30 AM 1:00 AM 1:30 AM 2:00 AM 2:30 AM 3:00 AM 3:30 AM 4:00 AM 4:30 …" at bounding box center [795, 439] width 1282 height 717
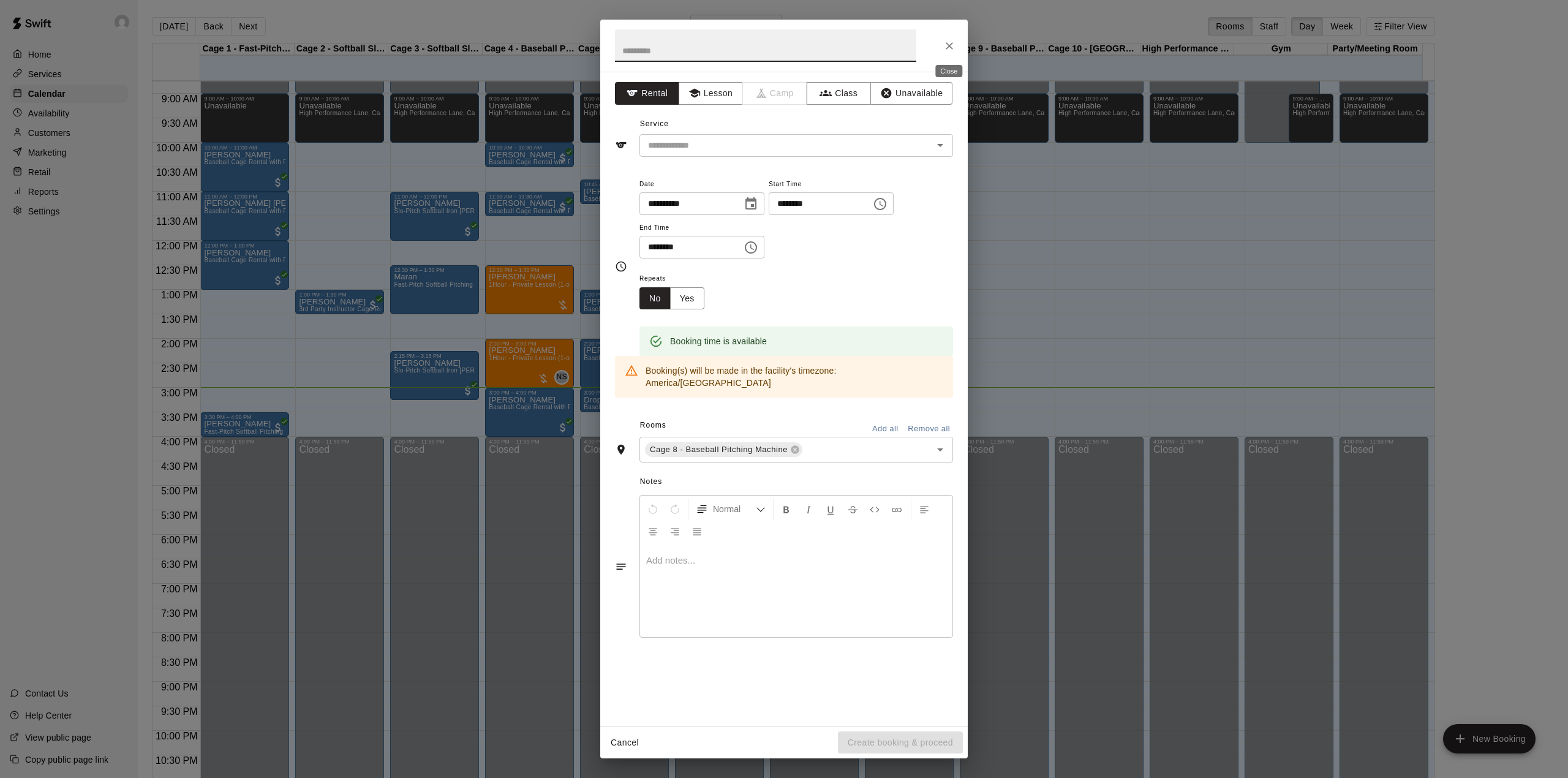
click at [950, 40] on icon "Close" at bounding box center [950, 46] width 12 height 12
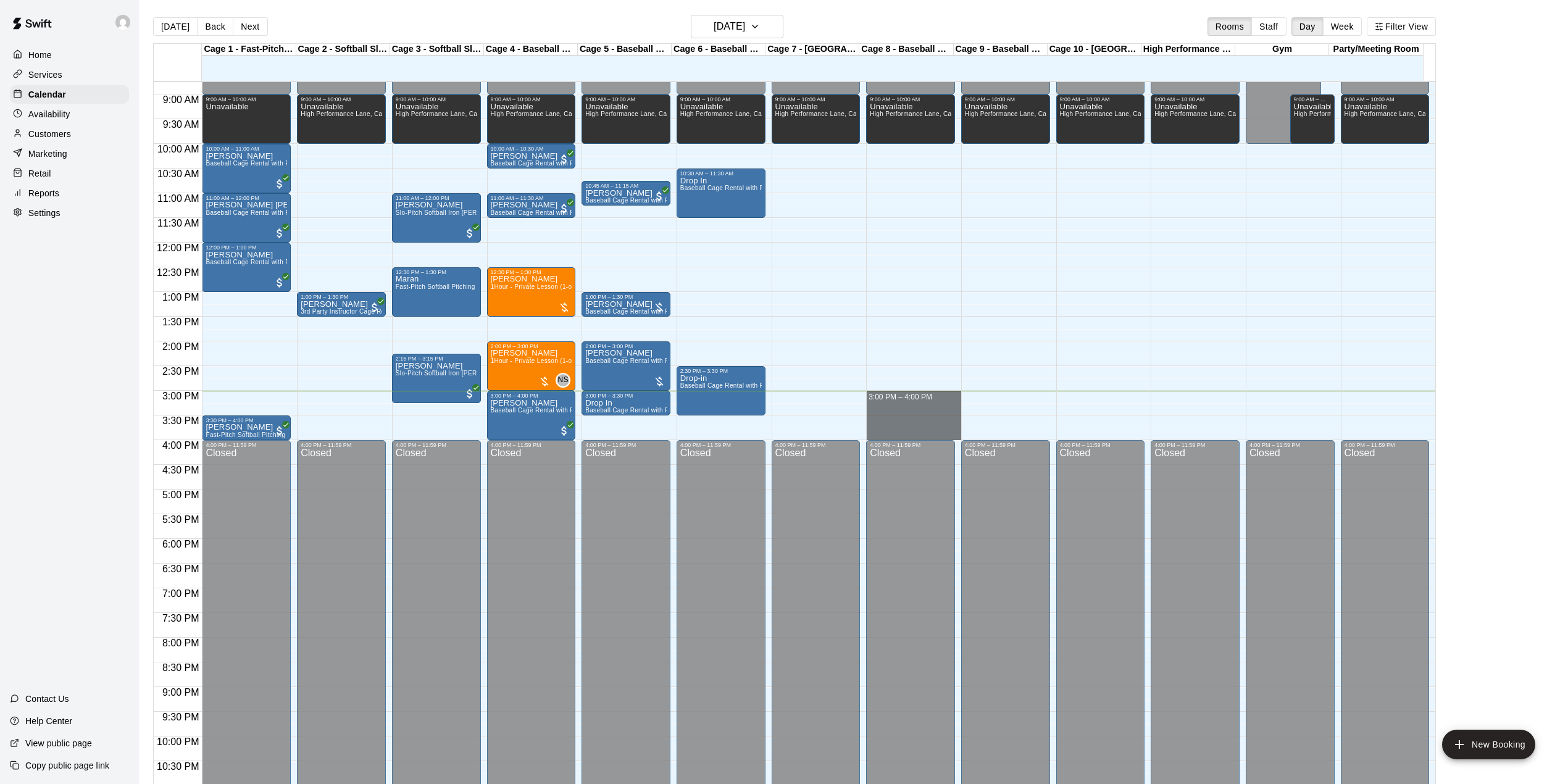
drag, startPoint x: 901, startPoint y: 393, endPoint x: 916, endPoint y: 440, distance: 49.3
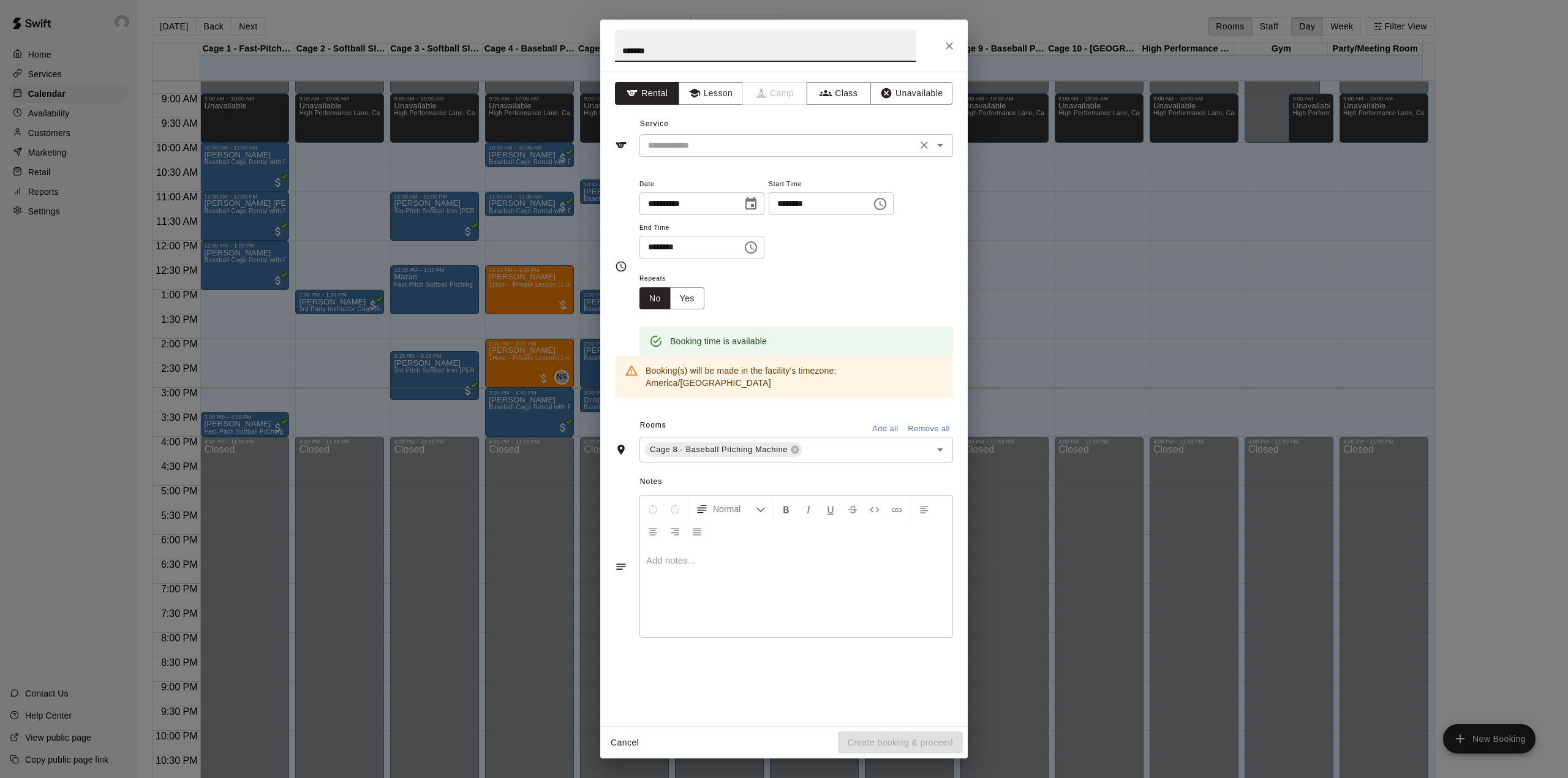
type input "*******"
click at [755, 138] on input "text" at bounding box center [778, 146] width 270 height 15
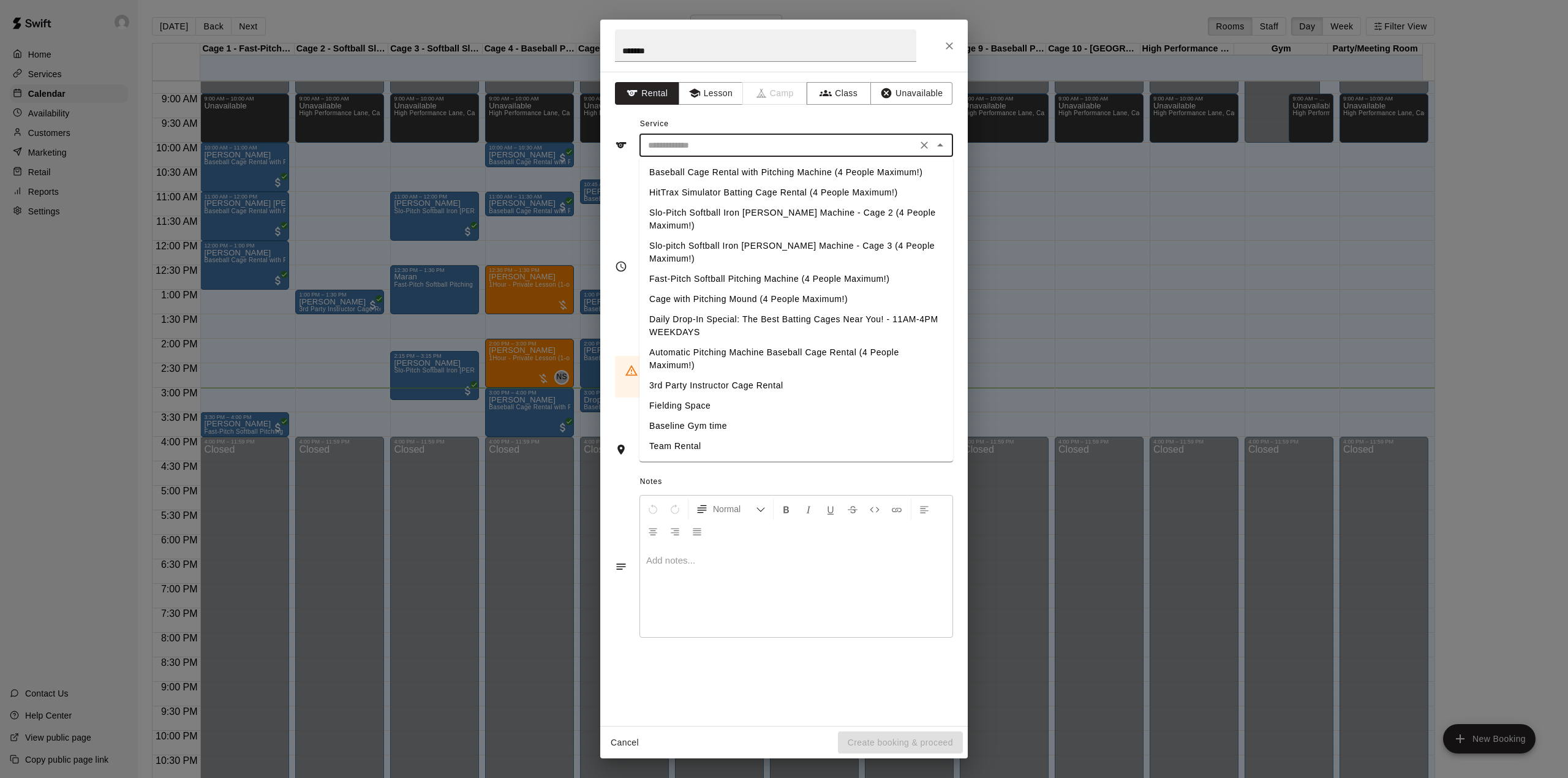
click at [724, 164] on li "Baseball Cage Rental with Pitching Machine (4 People Maximum!)" at bounding box center [796, 172] width 314 height 20
type input "**********"
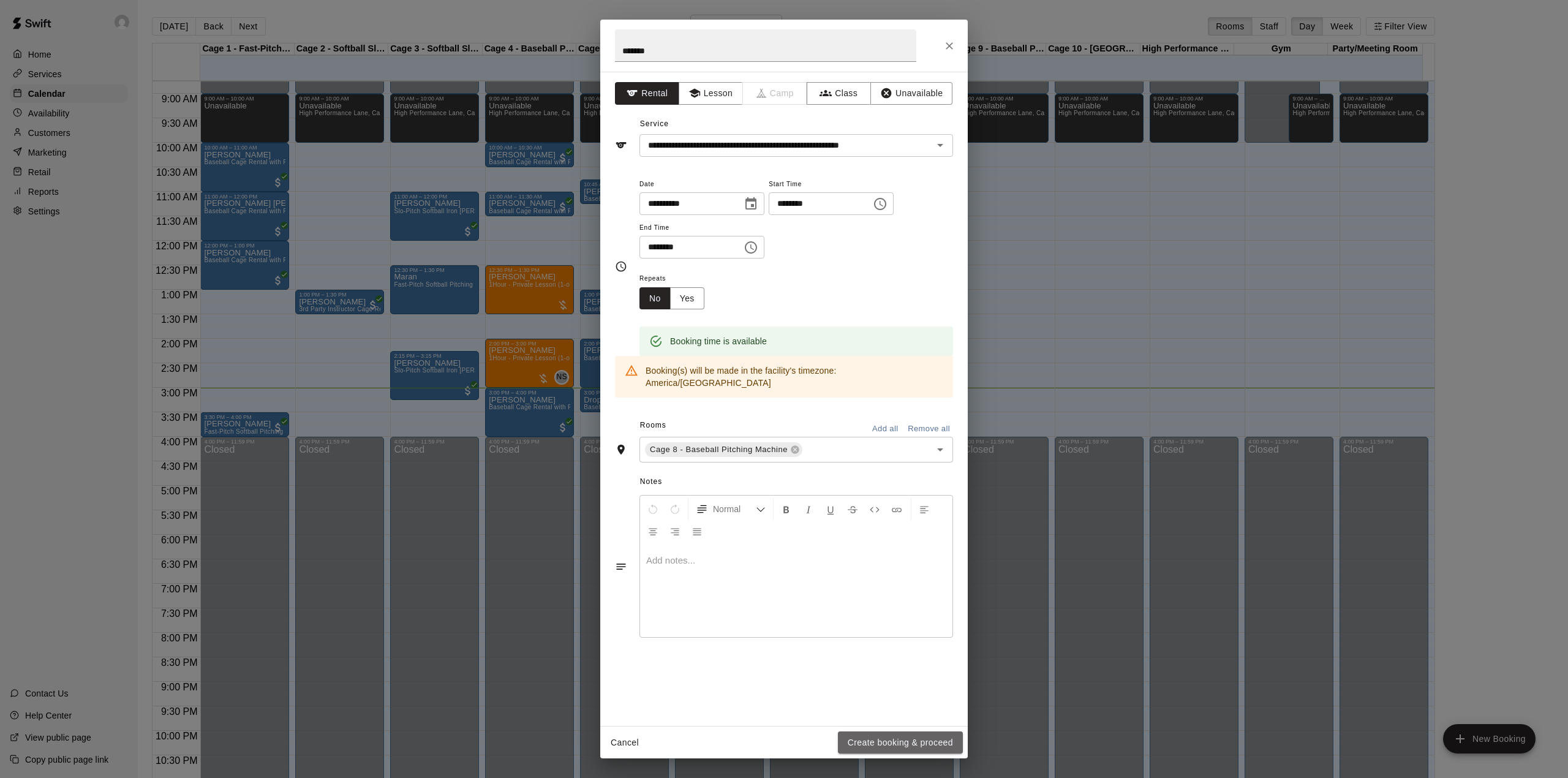
drag, startPoint x: 905, startPoint y: 741, endPoint x: 900, endPoint y: 729, distance: 13.0
click at [910, 742] on button "Create booking & proceed" at bounding box center [900, 742] width 125 height 23
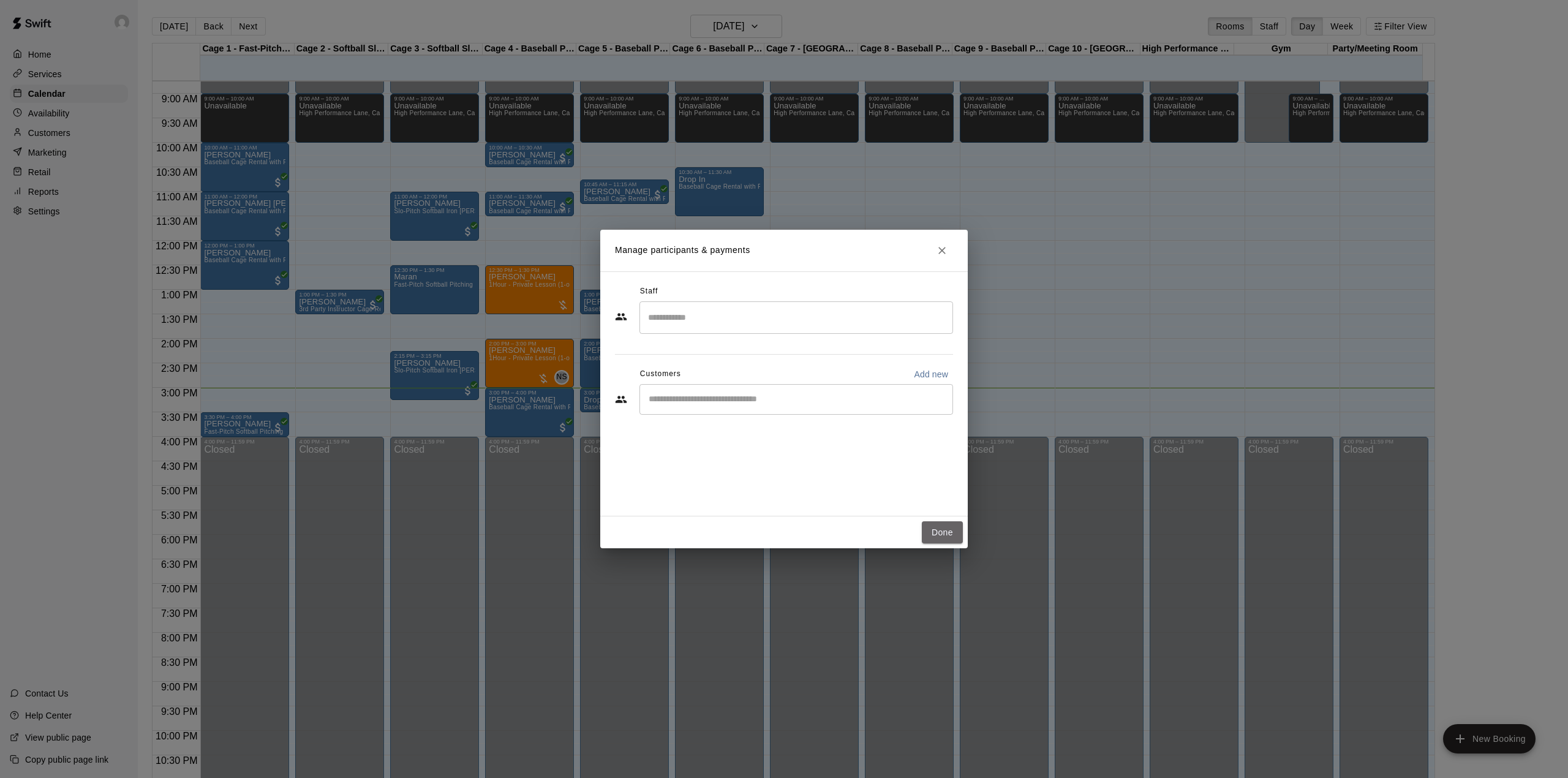
drag, startPoint x: 937, startPoint y: 525, endPoint x: 929, endPoint y: 637, distance: 112.3
click at [937, 525] on button "Done" at bounding box center [942, 532] width 41 height 23
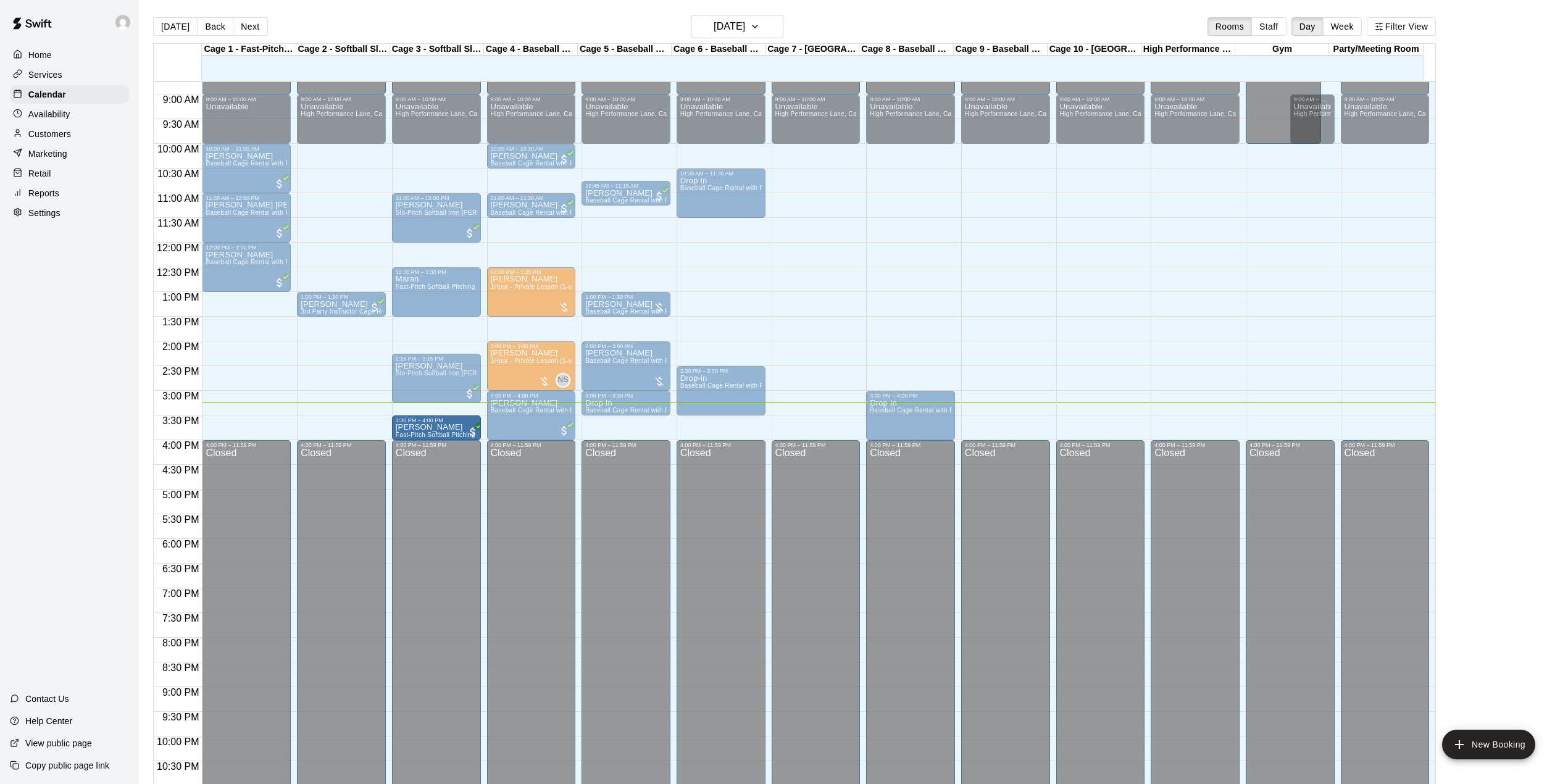
drag, startPoint x: 248, startPoint y: 426, endPoint x: 427, endPoint y: 427, distance: 179.0
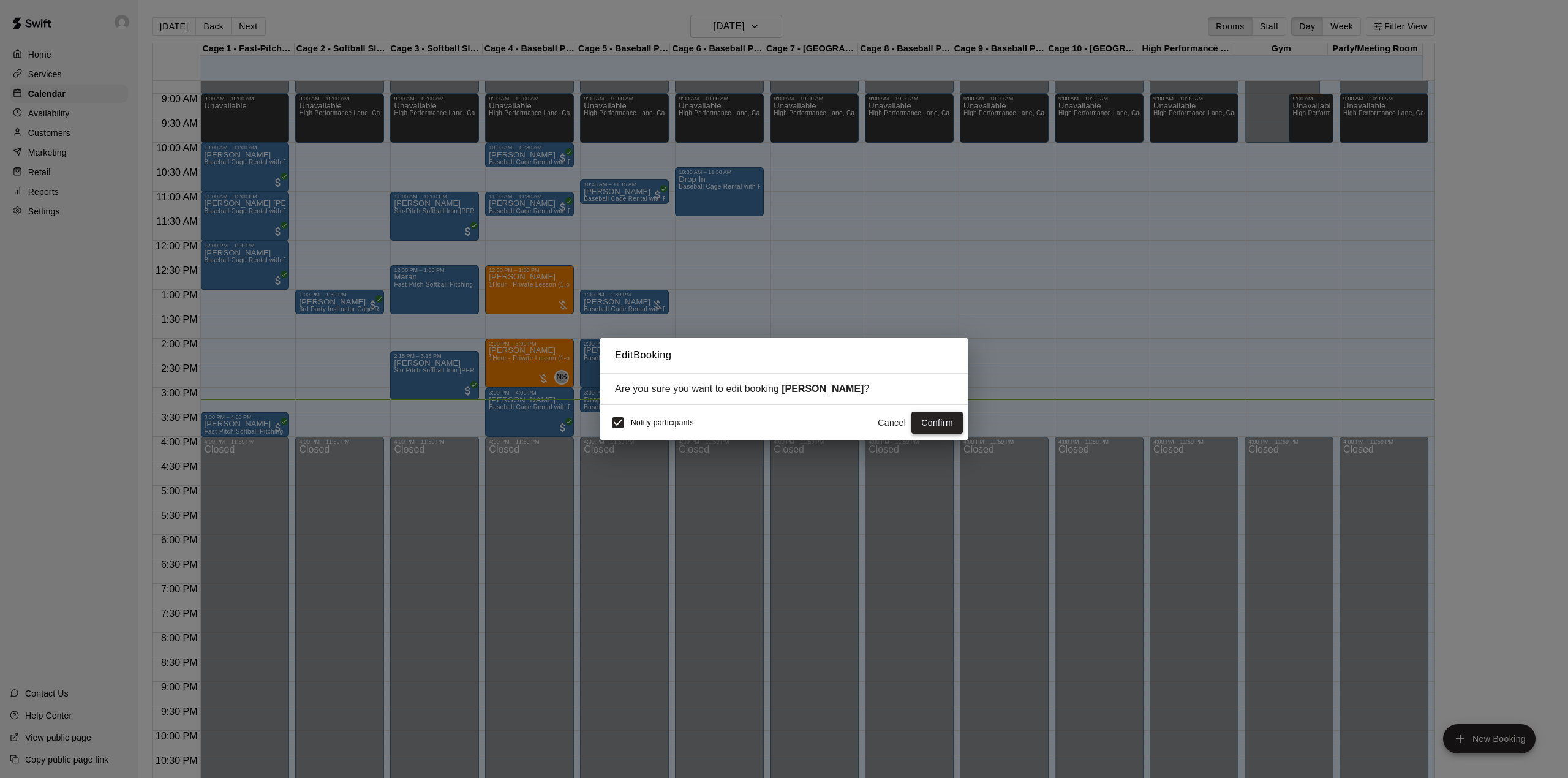
click at [930, 421] on button "Confirm" at bounding box center [937, 422] width 51 height 23
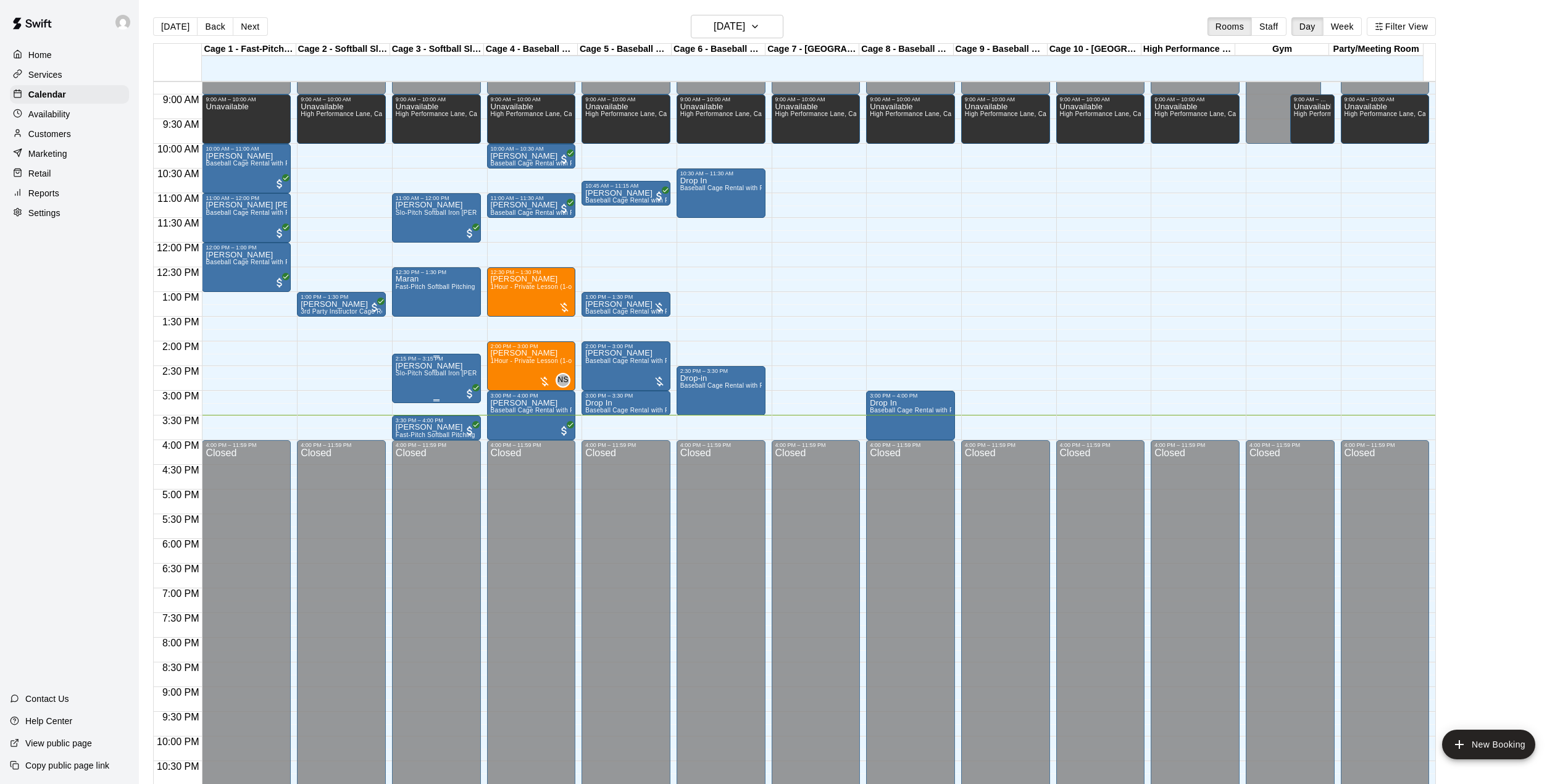
click at [437, 383] on div "[PERSON_NAME] Slo-Pitch Softball Iron [PERSON_NAME] Machine - Cage 2 (4 People …" at bounding box center [436, 754] width 82 height 784
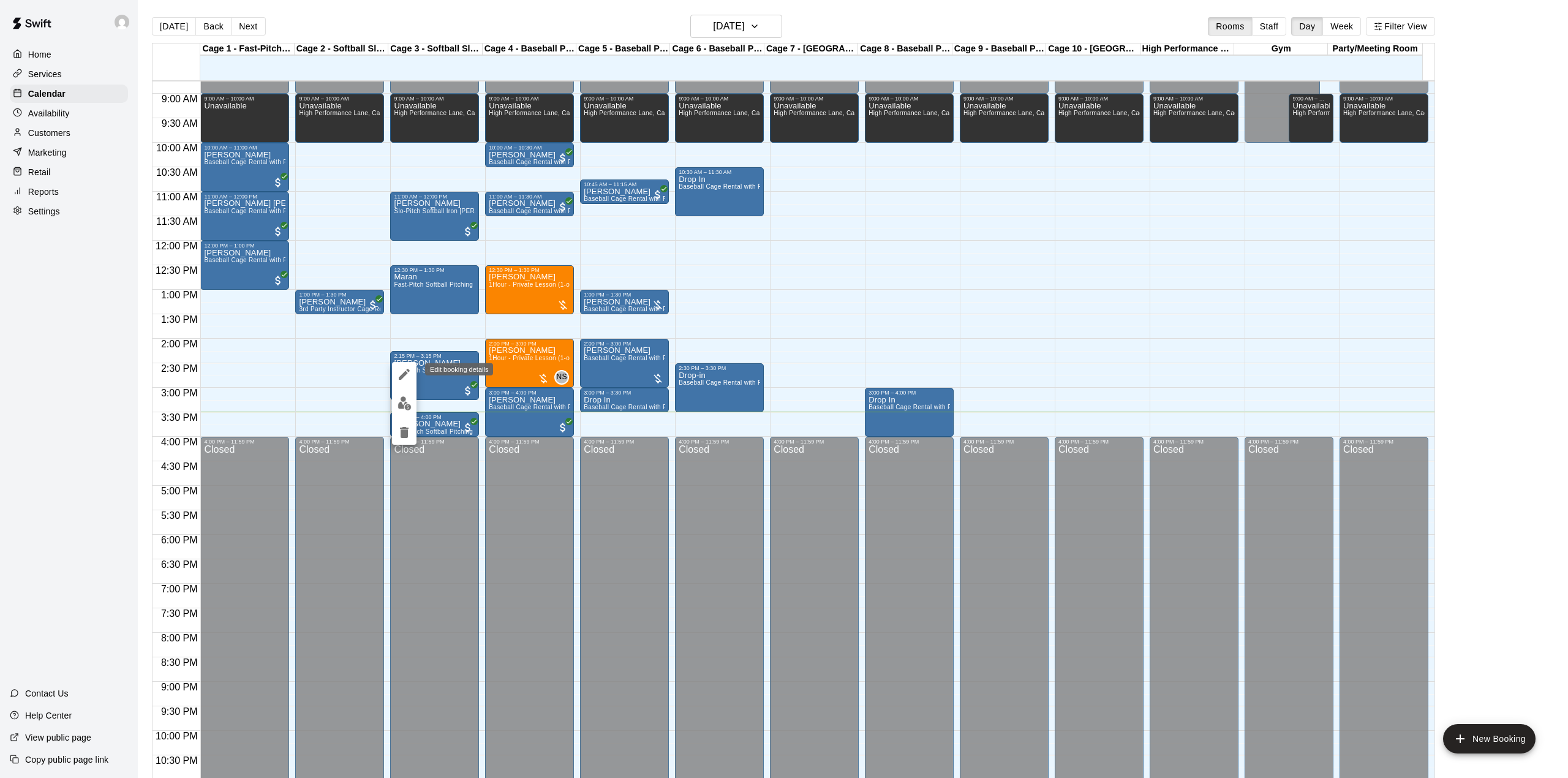
click at [407, 374] on icon "edit" at bounding box center [404, 374] width 15 height 15
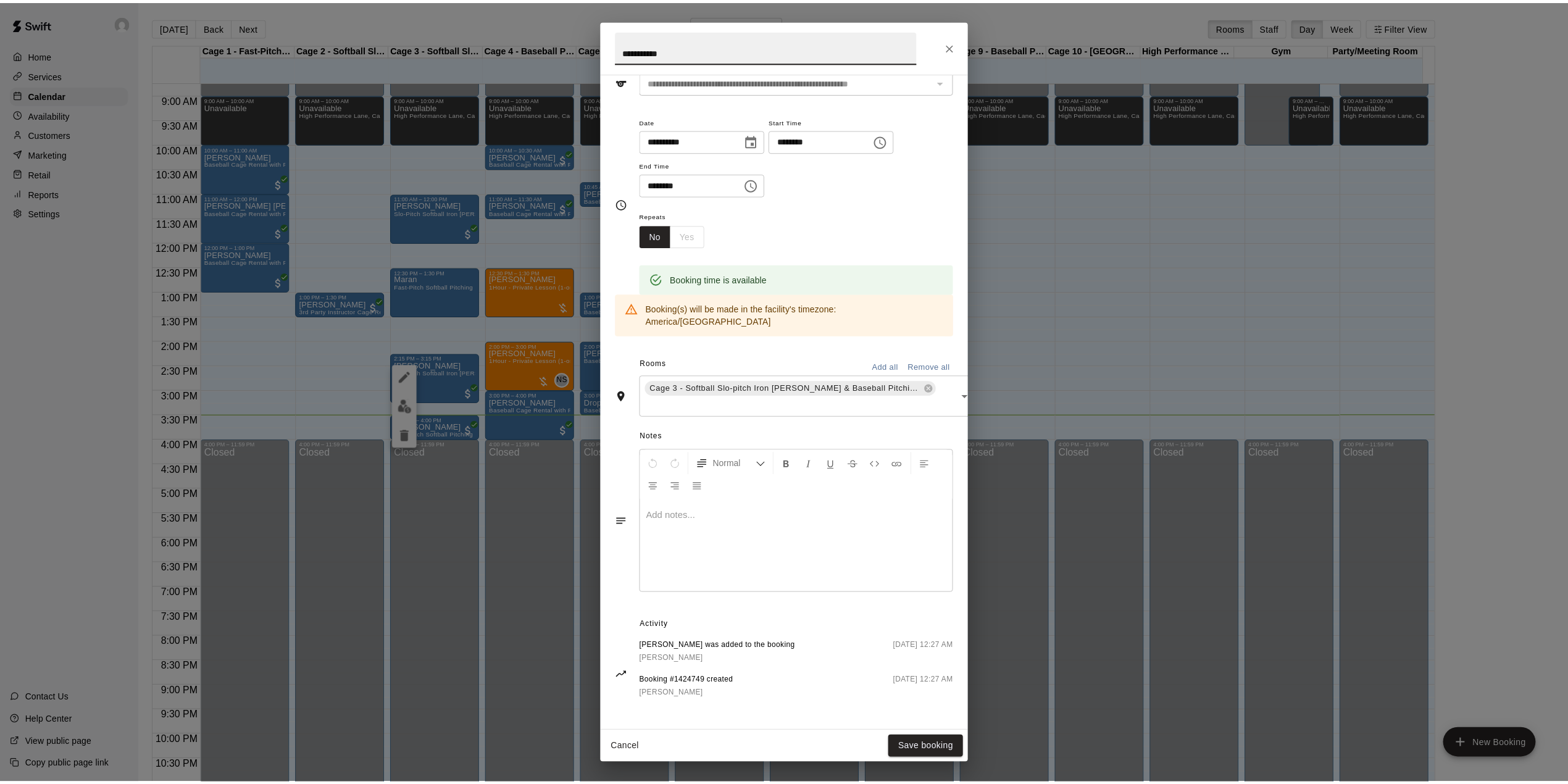
scroll to position [69, 0]
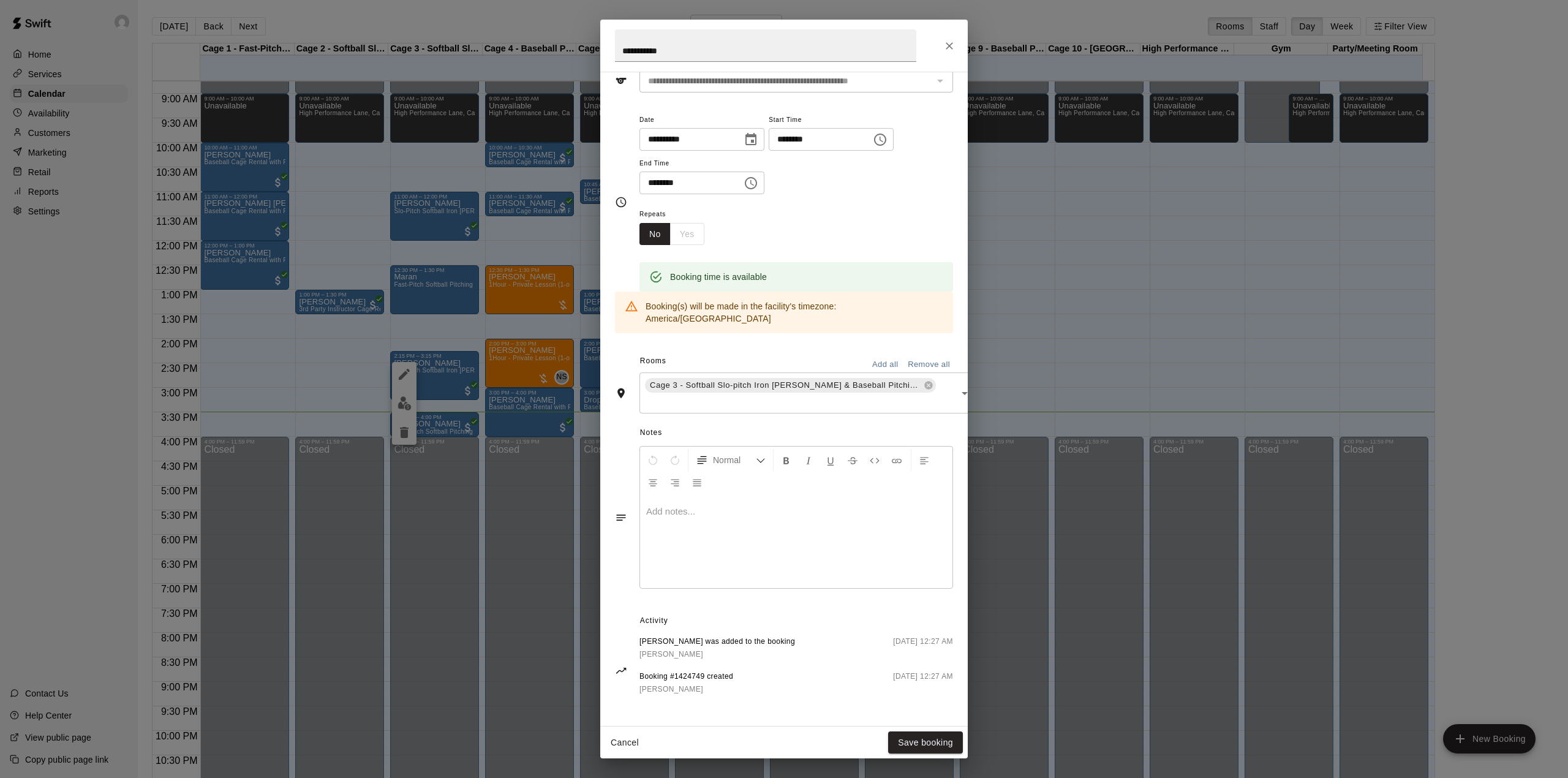
click at [505, 565] on div "**********" at bounding box center [784, 389] width 1568 height 778
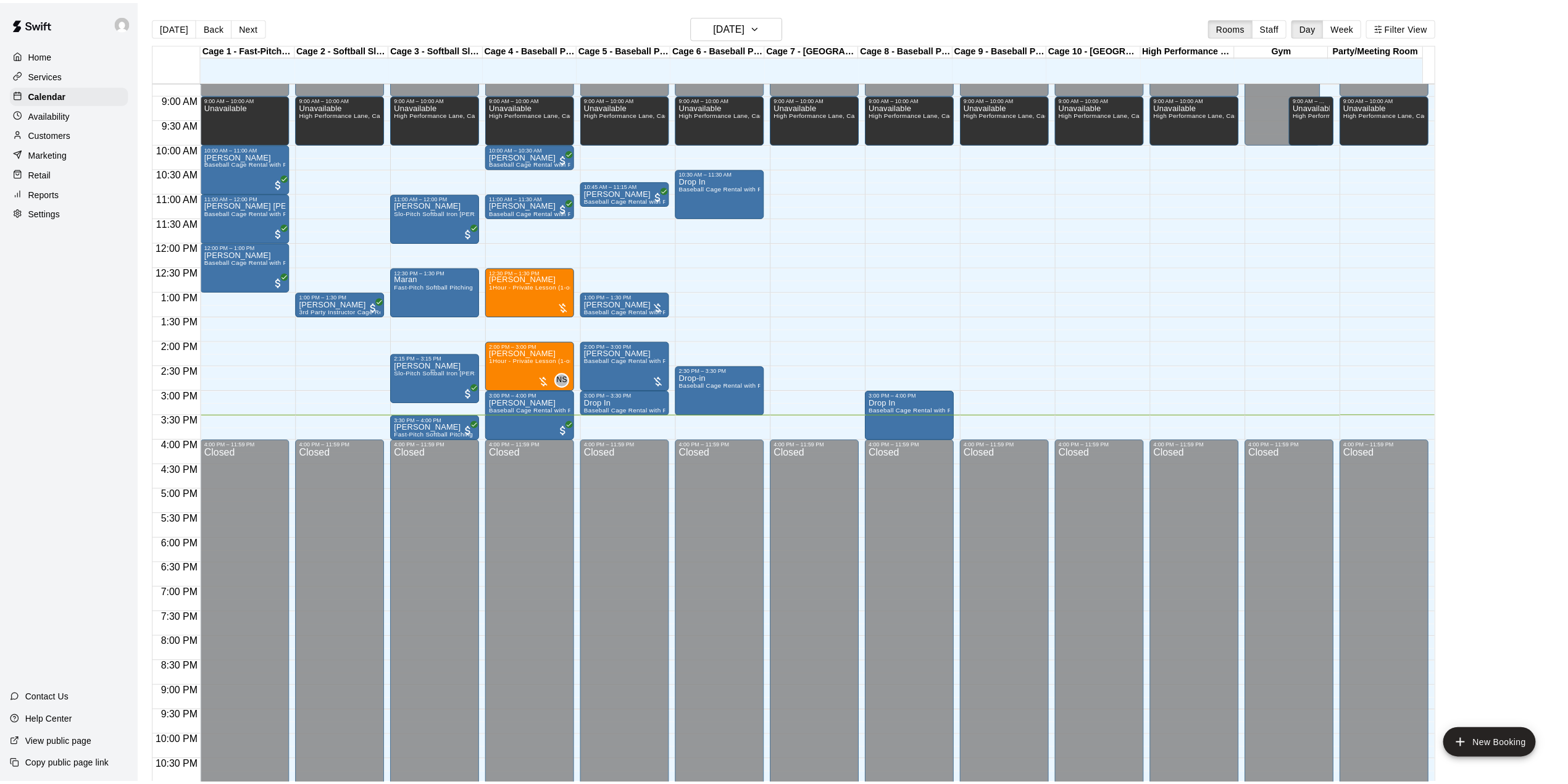
scroll to position [0, 0]
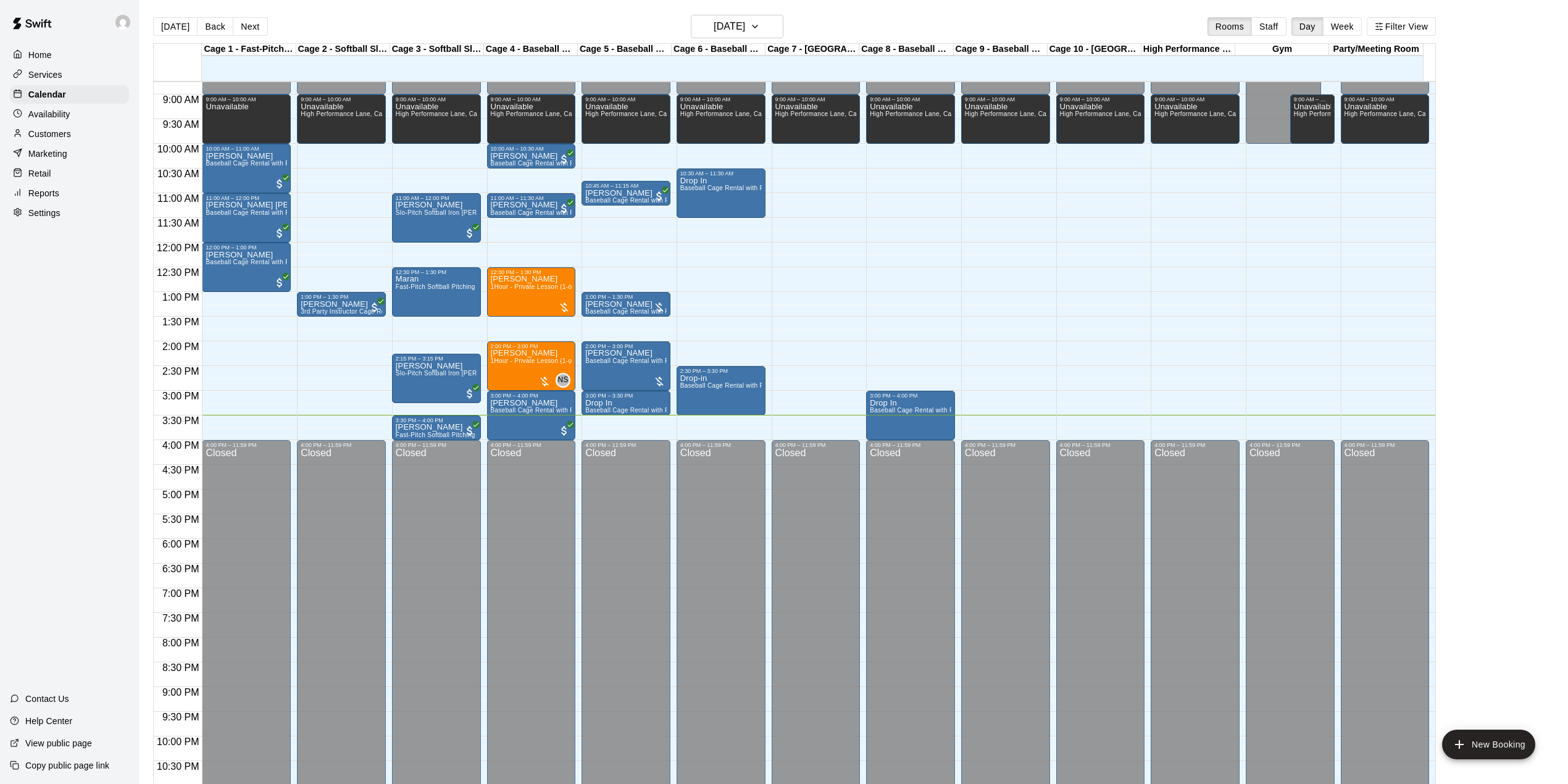
click at [58, 76] on p "Services" at bounding box center [45, 75] width 34 height 12
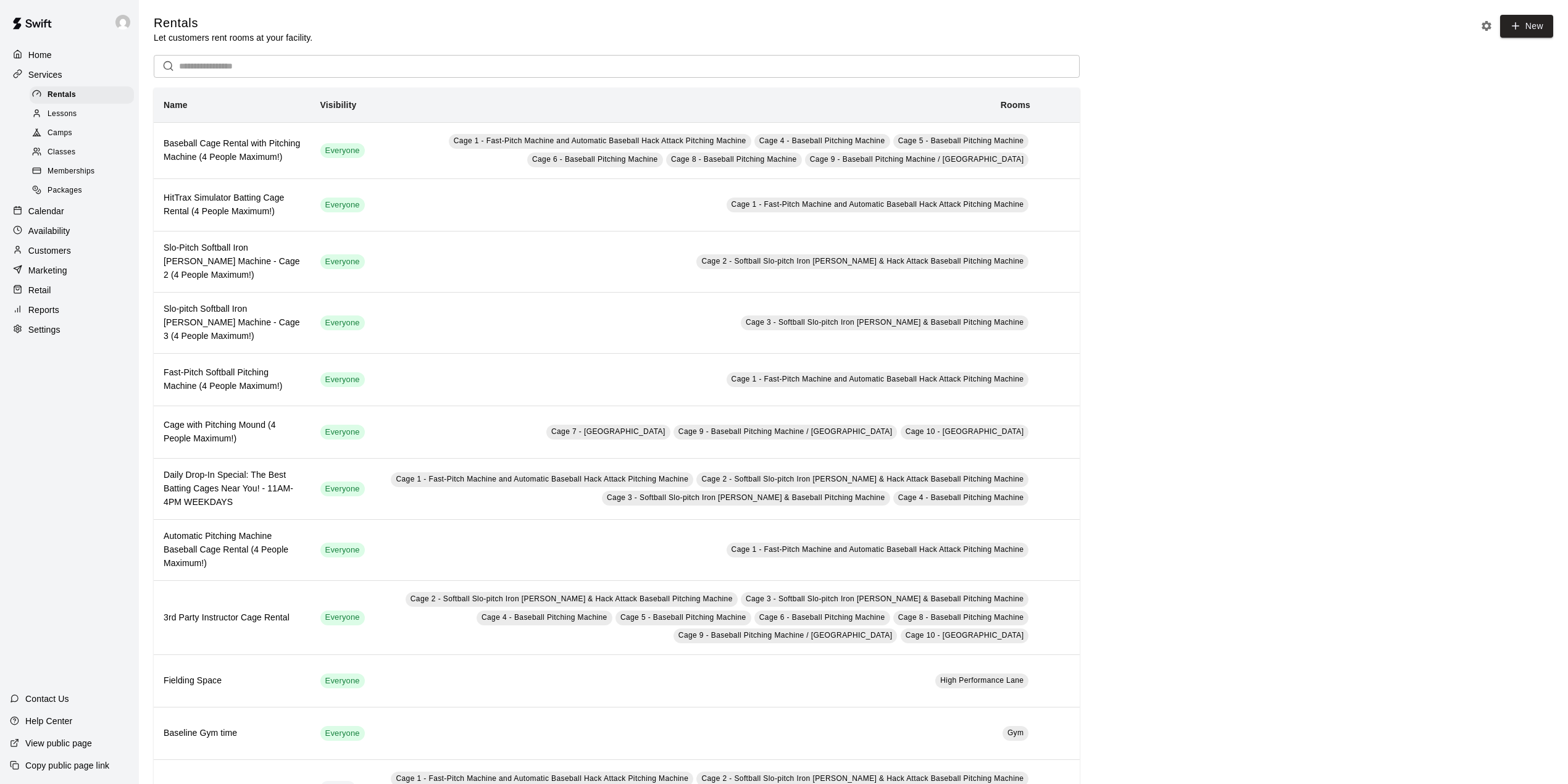
click at [63, 174] on span "Memberships" at bounding box center [71, 171] width 47 height 12
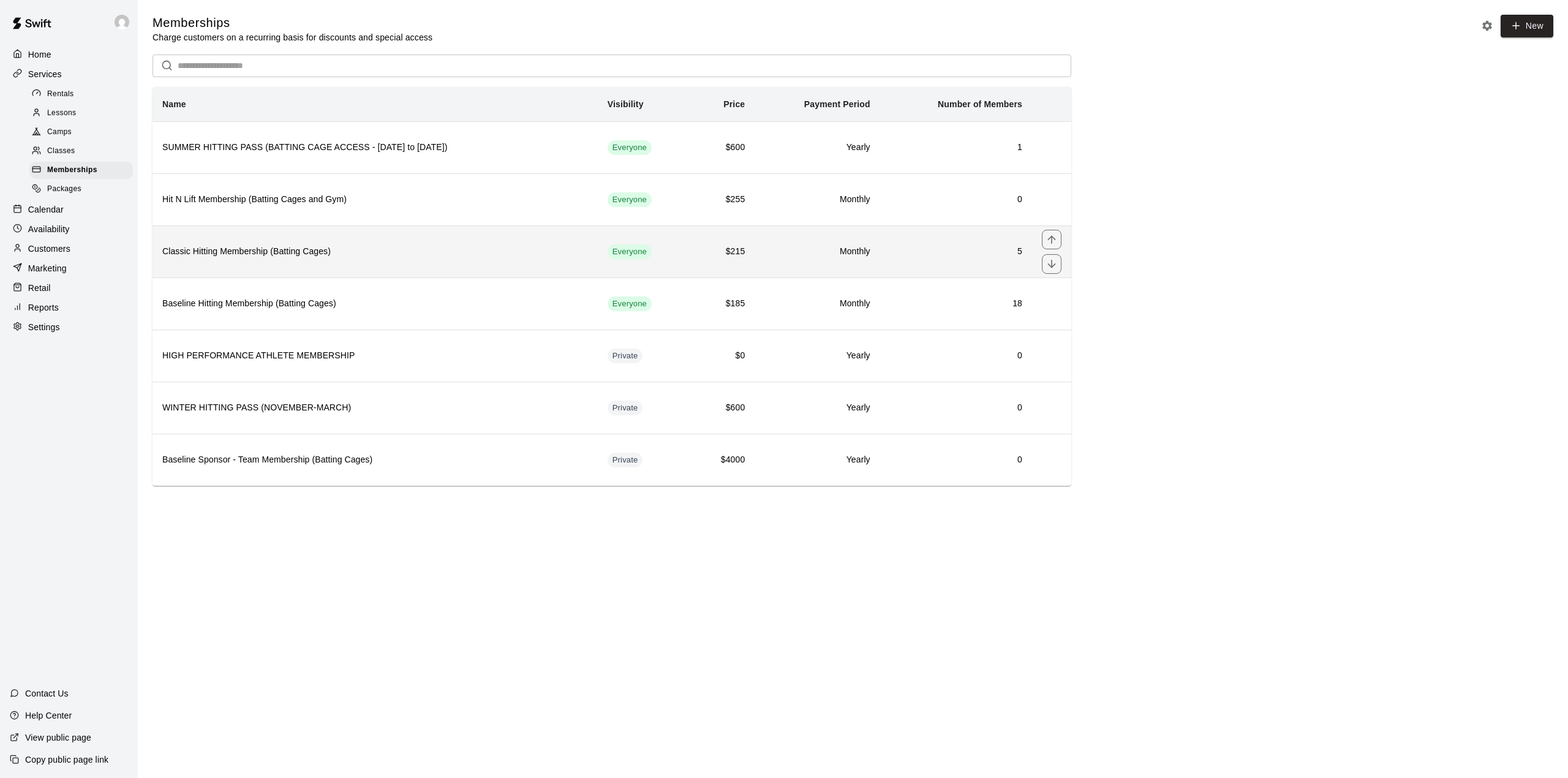
click at [394, 251] on h6 "Classic Hitting Membership (Batting Cages)" at bounding box center [375, 252] width 426 height 14
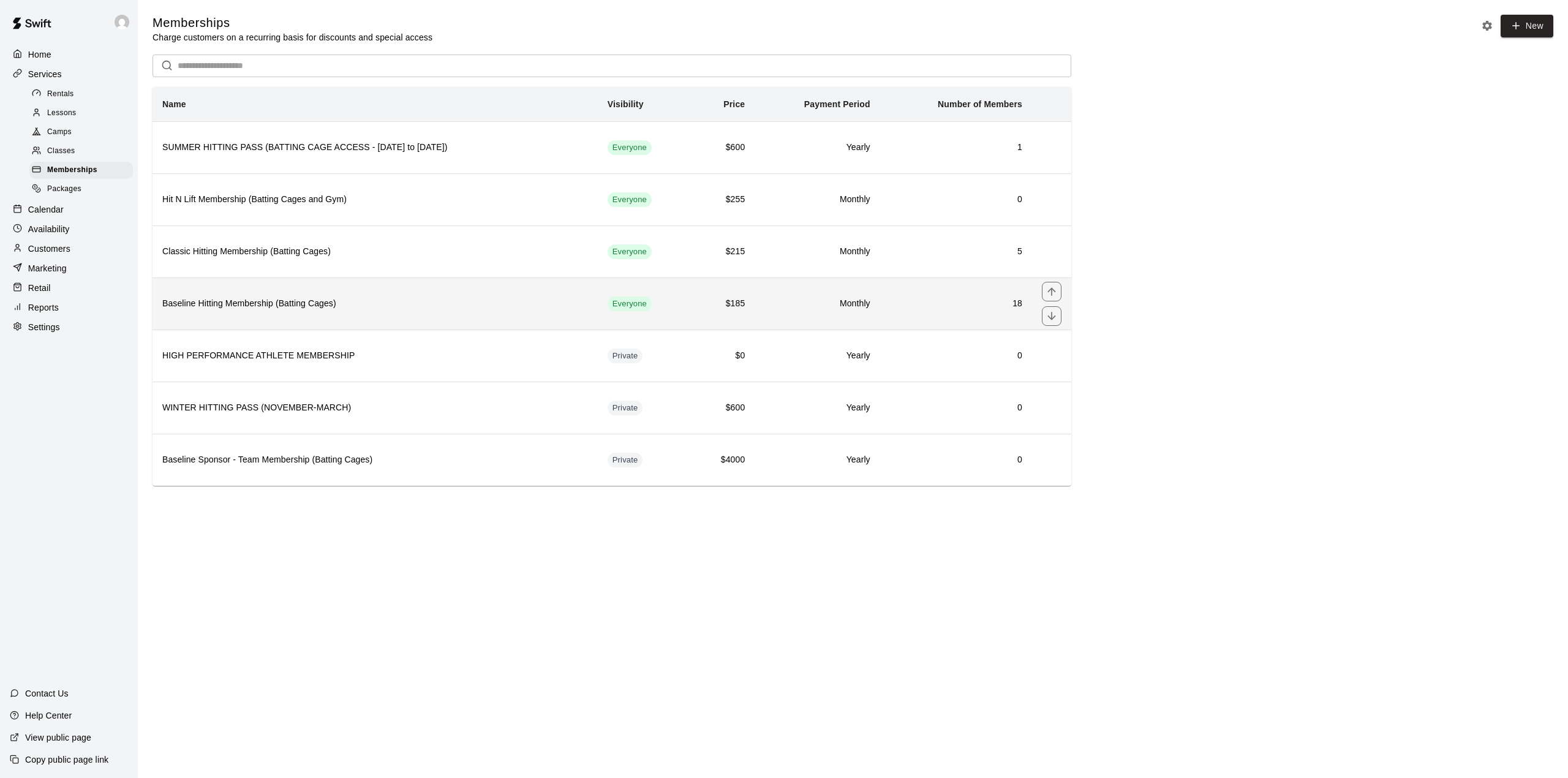
click at [392, 310] on h6 "Baseline Hitting Membership (Batting Cages)" at bounding box center [375, 304] width 426 height 14
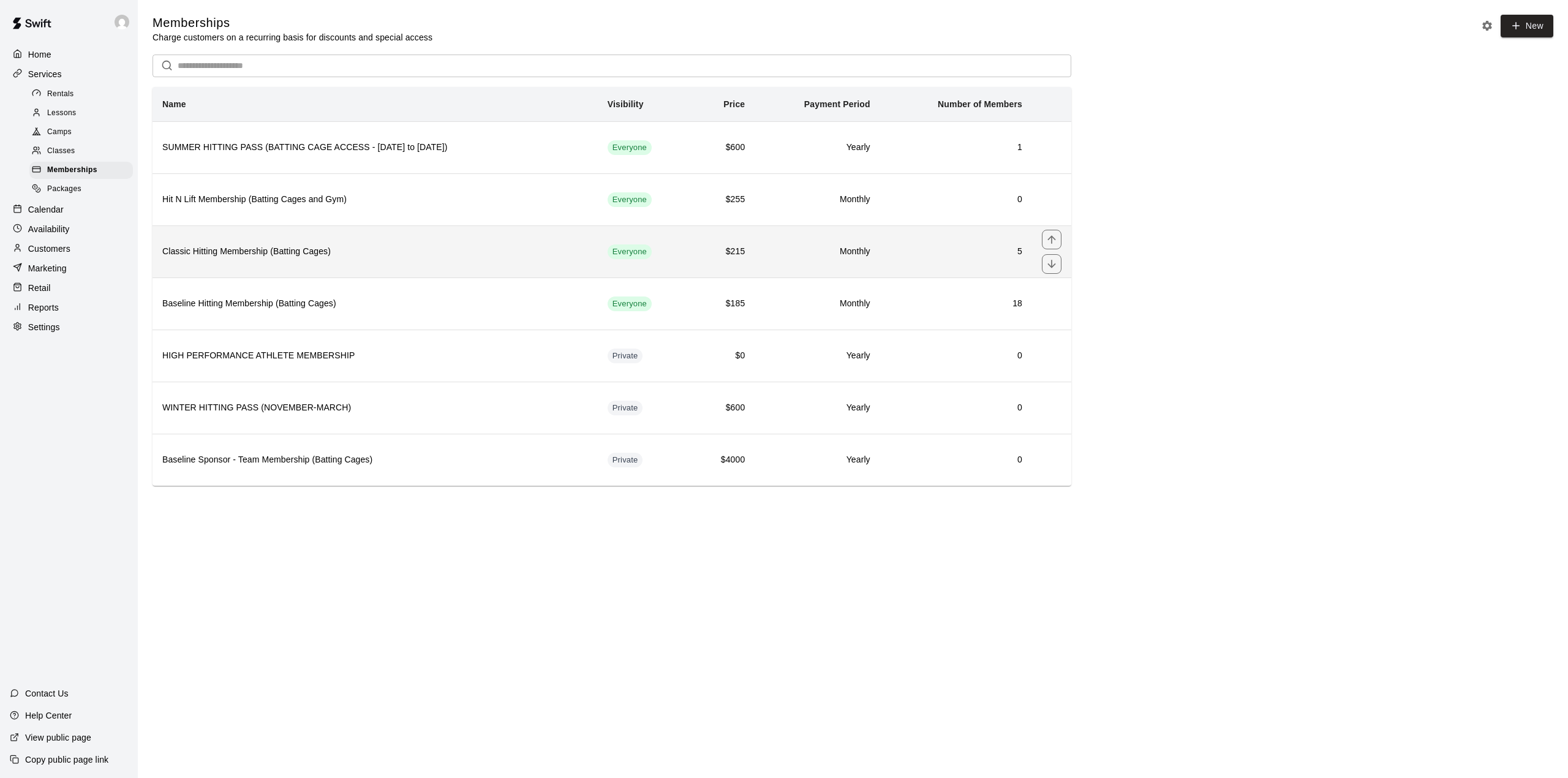
click at [381, 253] on h6 "Classic Hitting Membership (Batting Cages)" at bounding box center [375, 252] width 426 height 14
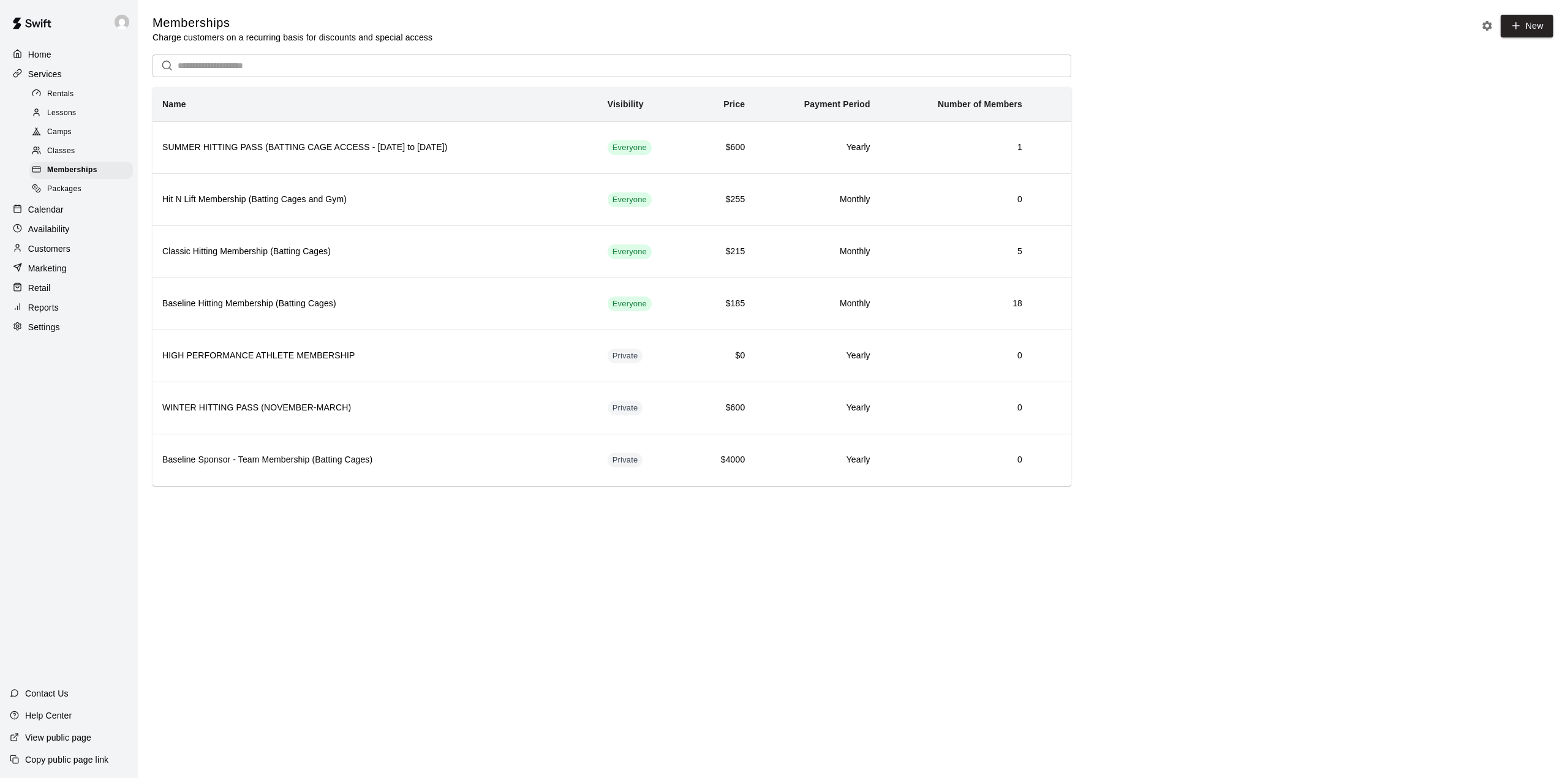
click at [60, 72] on p "Services" at bounding box center [44, 74] width 33 height 12
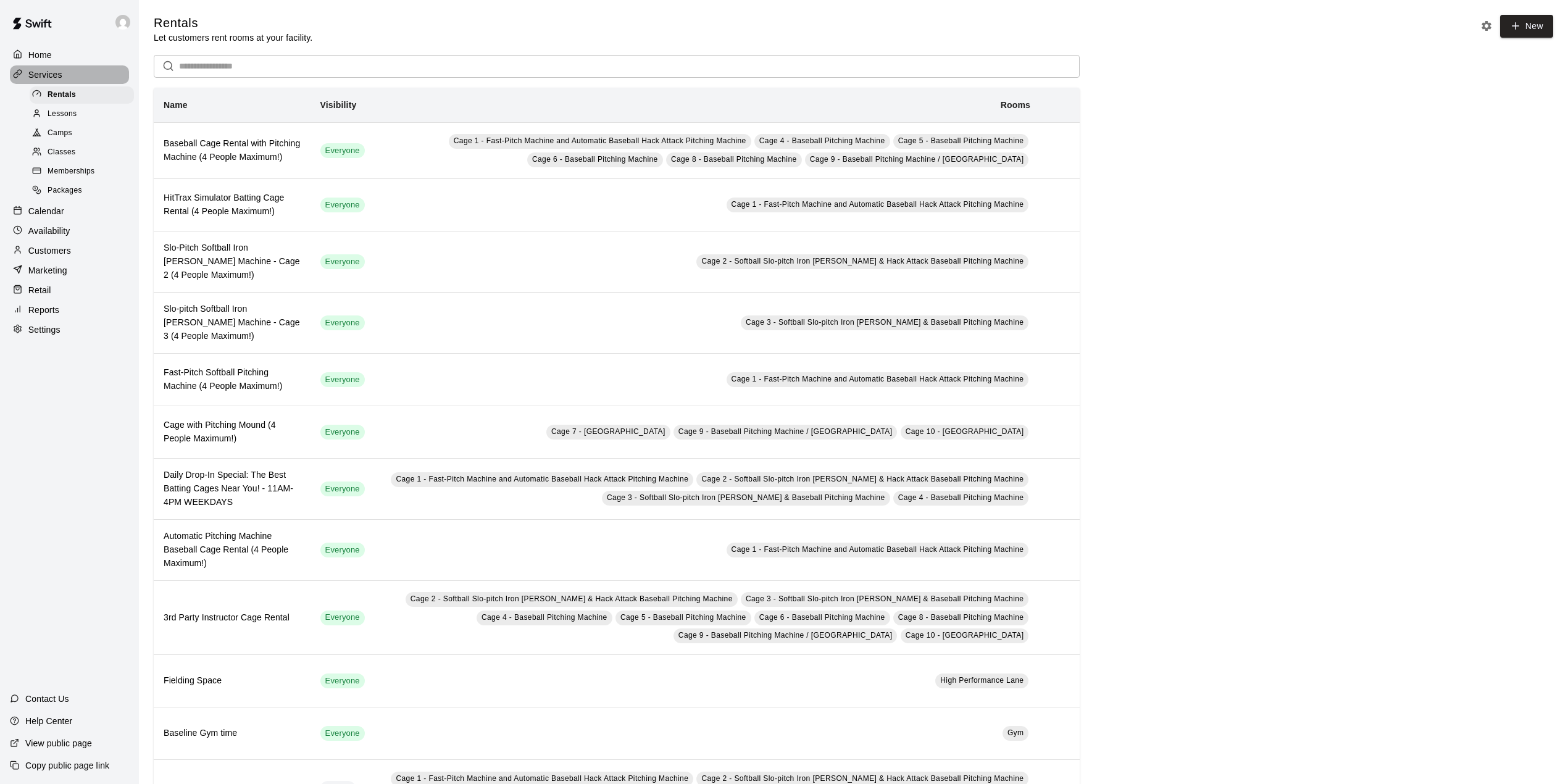
click at [53, 80] on p "Services" at bounding box center [45, 75] width 34 height 12
click at [59, 220] on div "Calendar" at bounding box center [69, 211] width 120 height 19
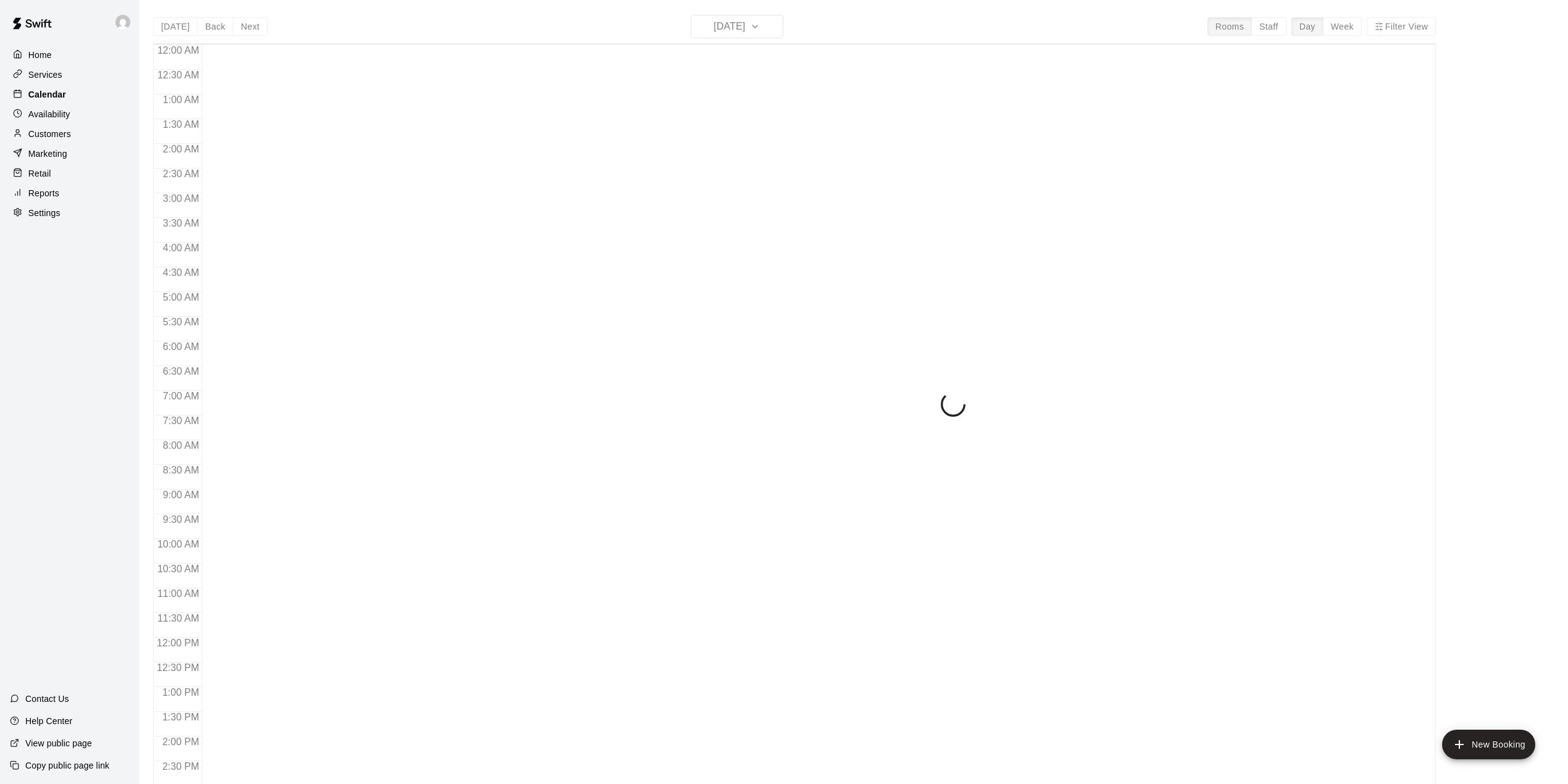
scroll to position [432, 0]
